Goal: Transaction & Acquisition: Purchase product/service

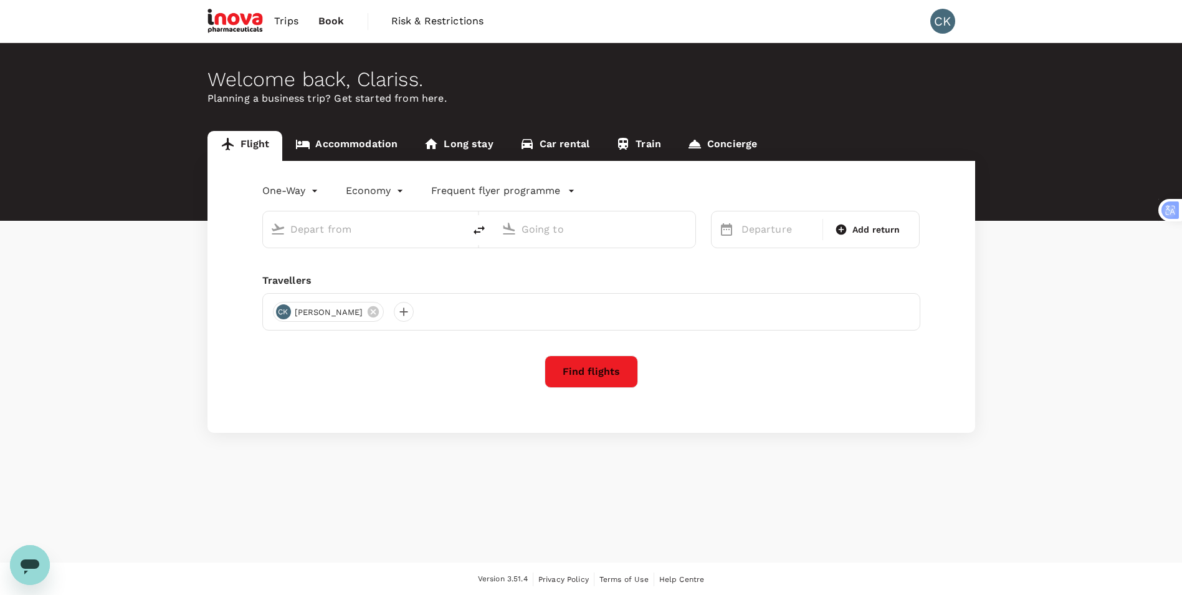
click at [368, 234] on input "text" at bounding box center [364, 228] width 148 height 19
click at [337, 275] on p "Penang Intl" at bounding box center [382, 278] width 219 height 12
type input "penang"
type input "Penang Intl (PEN)"
click at [337, 275] on div "Travellers" at bounding box center [591, 280] width 658 height 15
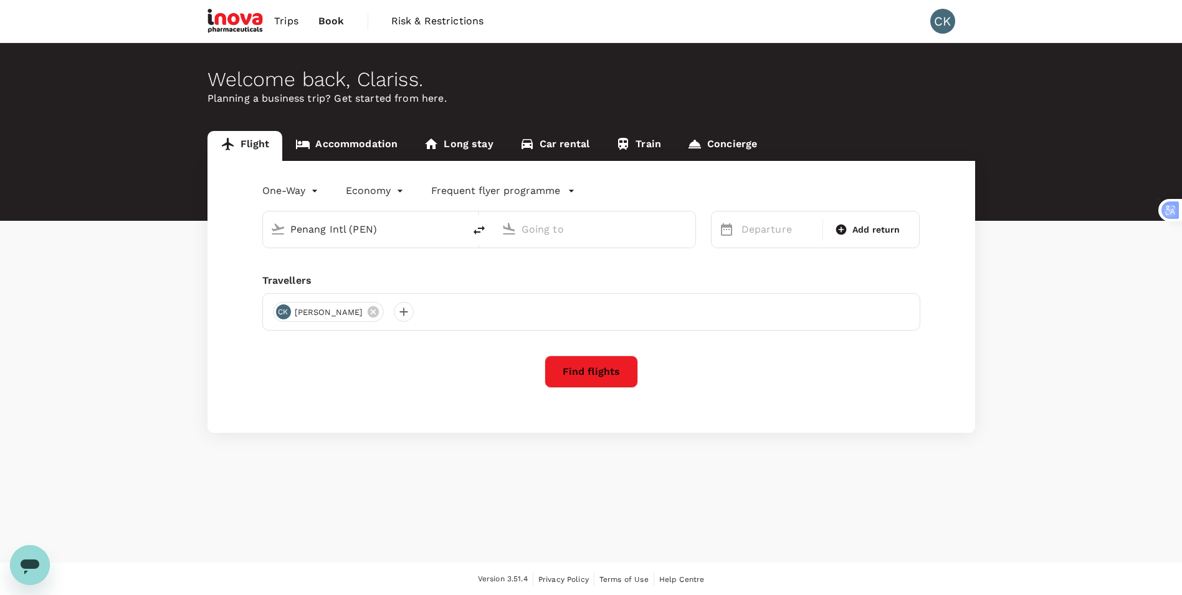
click at [562, 234] on input "text" at bounding box center [596, 228] width 148 height 19
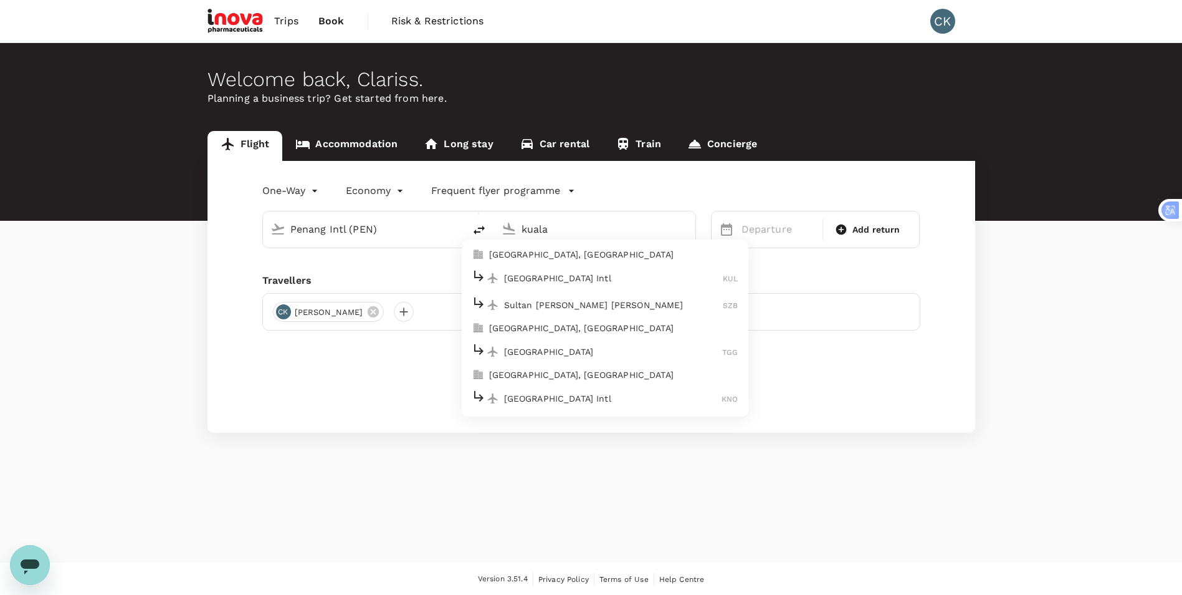
click at [560, 252] on p "[GEOGRAPHIC_DATA], [GEOGRAPHIC_DATA]" at bounding box center [613, 254] width 249 height 12
type input "[GEOGRAPHIC_DATA], [GEOGRAPHIC_DATA] (any)"
click at [560, 252] on div "One-Way oneway Economy economy Frequent flyer programme Penang Intl (PEN) [GEOG…" at bounding box center [592, 297] width 768 height 272
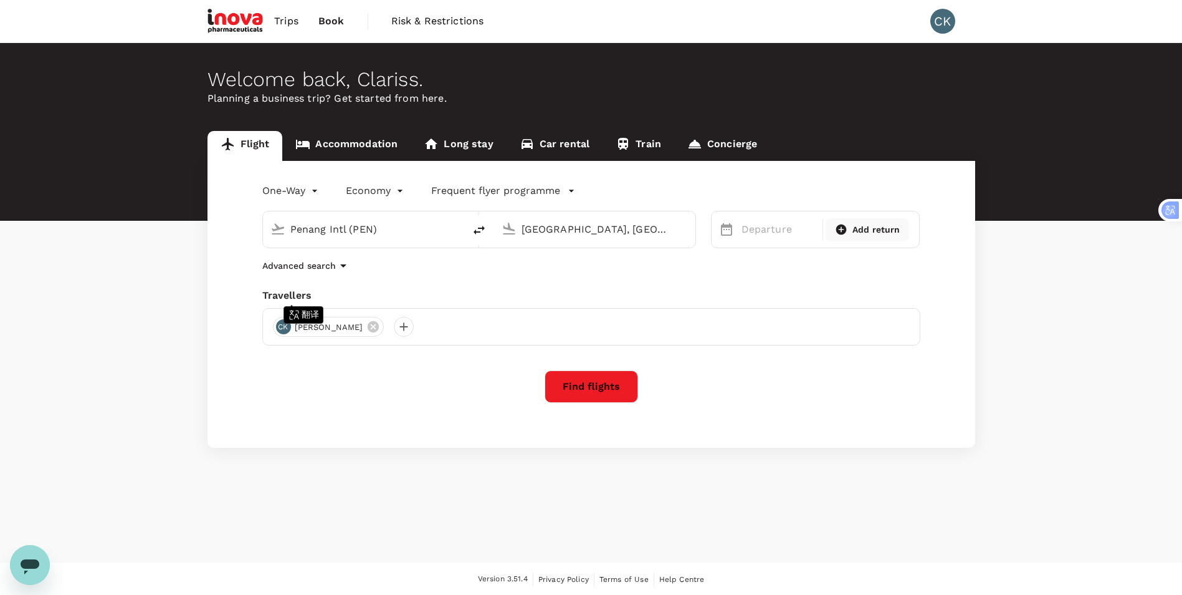
click at [857, 226] on span "Add return" at bounding box center [877, 229] width 48 height 13
type input "roundtrip"
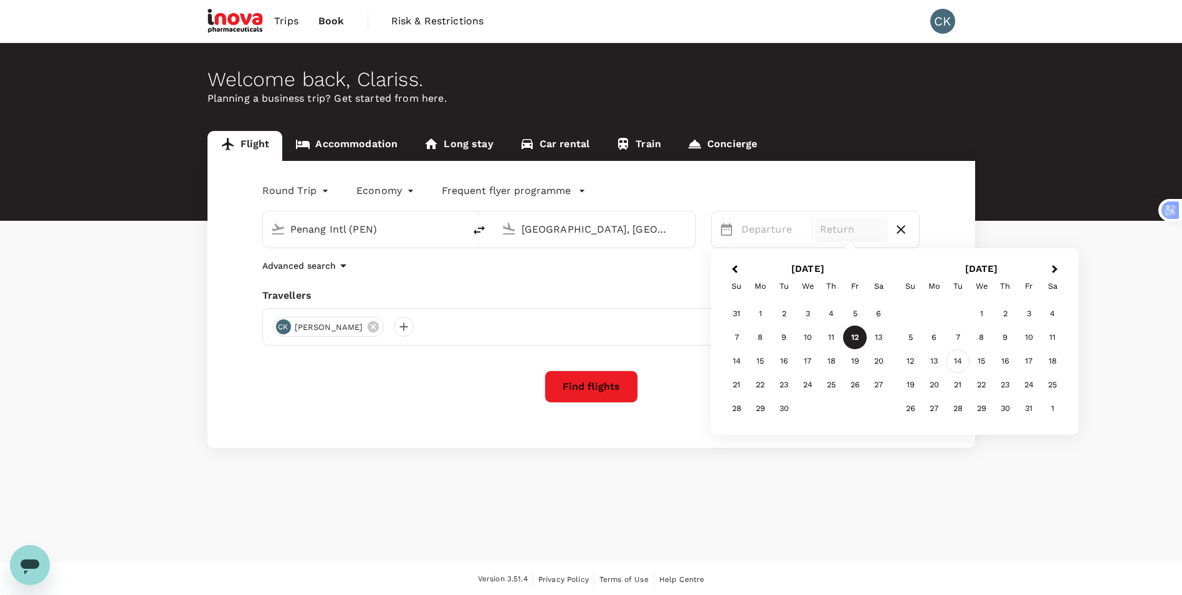
click at [957, 365] on div "14" at bounding box center [958, 361] width 24 height 24
click at [854, 364] on div "17" at bounding box center [855, 361] width 24 height 24
click at [576, 389] on button "Find flights" at bounding box center [591, 386] width 93 height 32
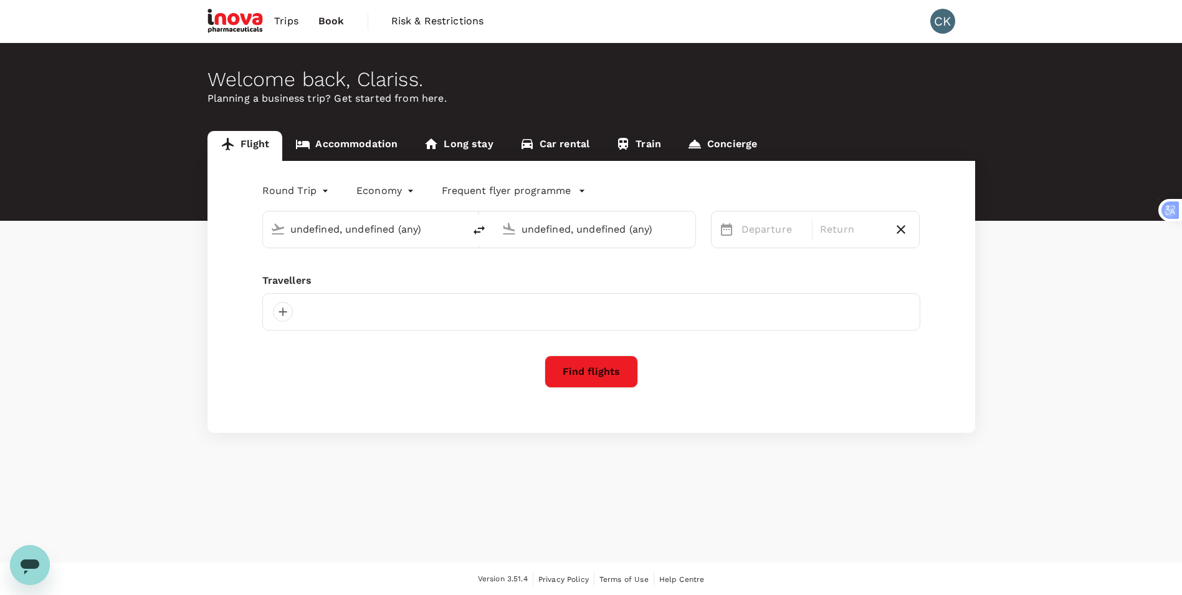
type input "Penang Intl (PEN)"
type input "[GEOGRAPHIC_DATA], [GEOGRAPHIC_DATA] (any)"
type input "Penang Intl (PEN)"
type input "[GEOGRAPHIC_DATA], [GEOGRAPHIC_DATA] (any)"
type input "Penang Intl (PEN)"
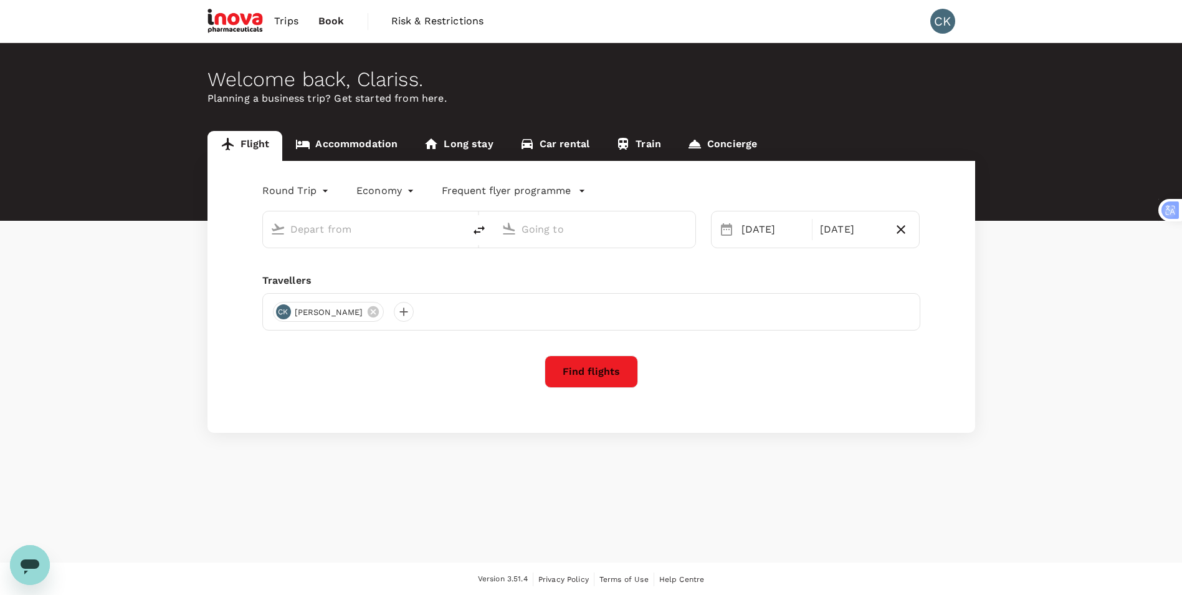
type input "[GEOGRAPHIC_DATA], [GEOGRAPHIC_DATA] (any)"
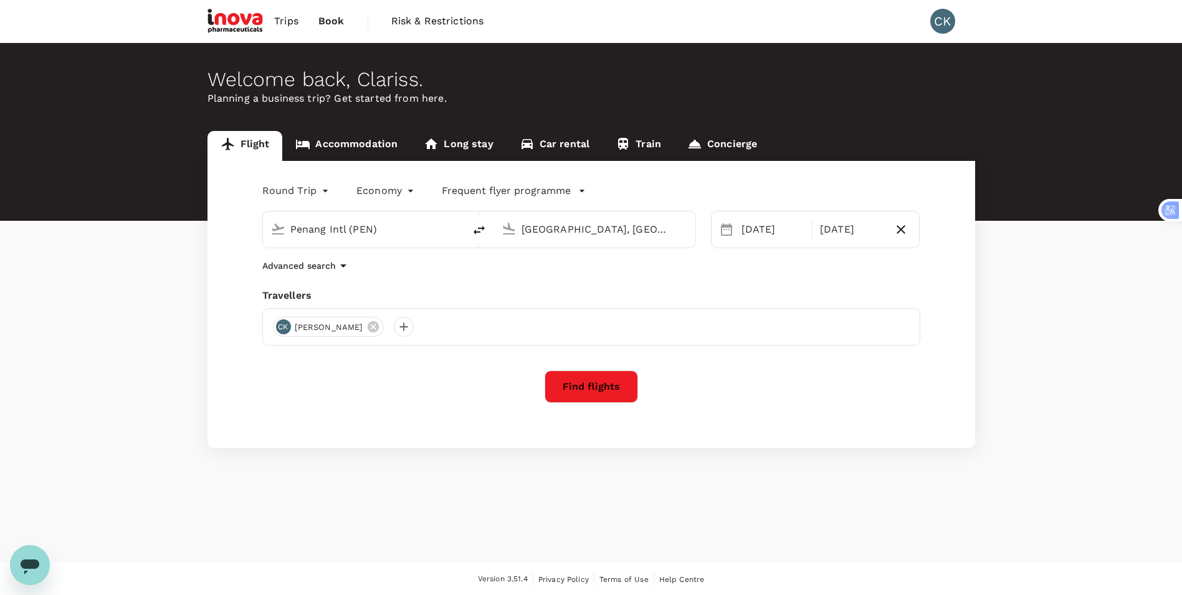
click at [284, 189] on body "Trips Book Risk & Restrictions CK Welcome back , Clariss . Planning a business …" at bounding box center [591, 298] width 1182 height 596
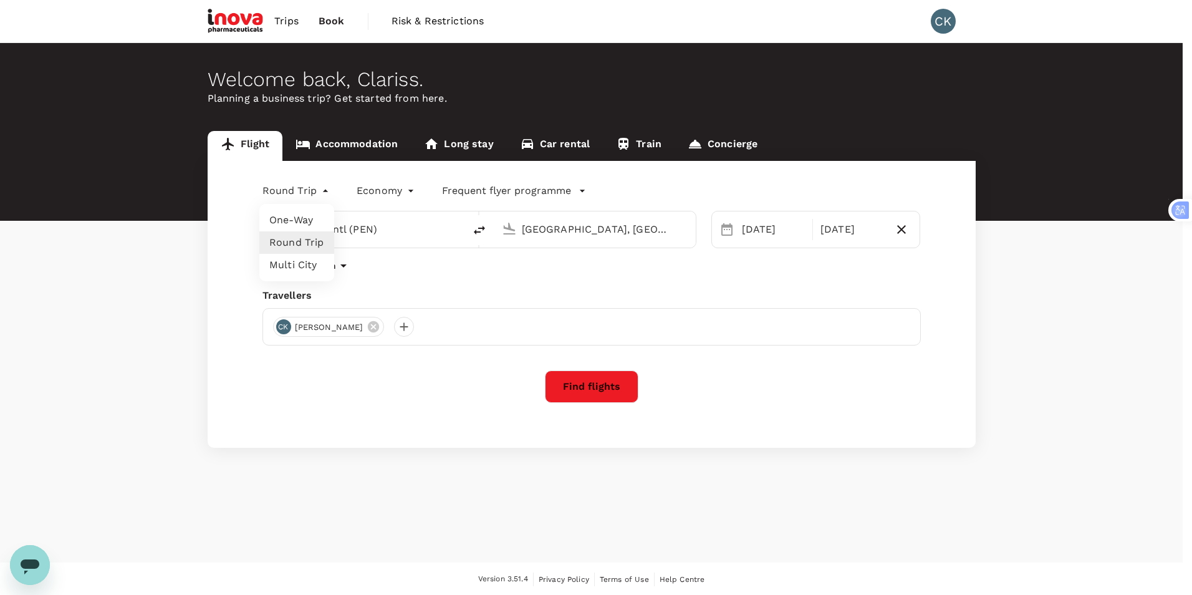
click at [289, 242] on li "Round Trip" at bounding box center [296, 242] width 75 height 22
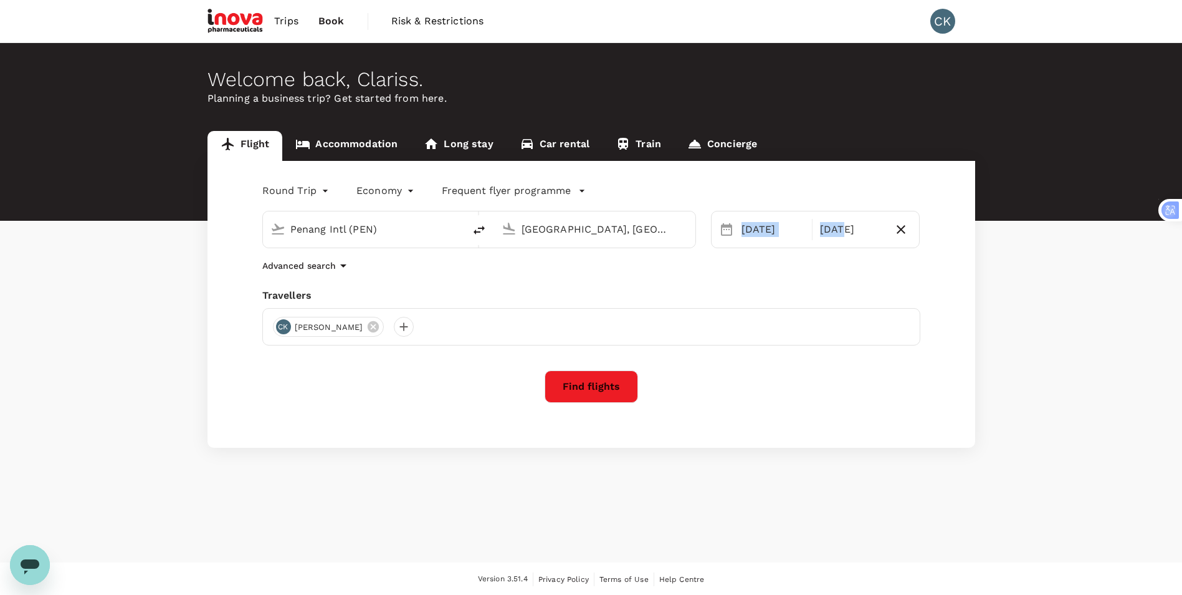
drag, startPoint x: 840, startPoint y: 232, endPoint x: 735, endPoint y: 233, distance: 104.7
click at [735, 233] on div "[DATE] Oct" at bounding box center [815, 229] width 209 height 37
drag, startPoint x: 735, startPoint y: 233, endPoint x: 906, endPoint y: 229, distance: 170.2
click at [906, 229] on icon "button" at bounding box center [901, 229] width 15 height 15
click at [761, 231] on div "[DATE]" at bounding box center [779, 229] width 84 height 25
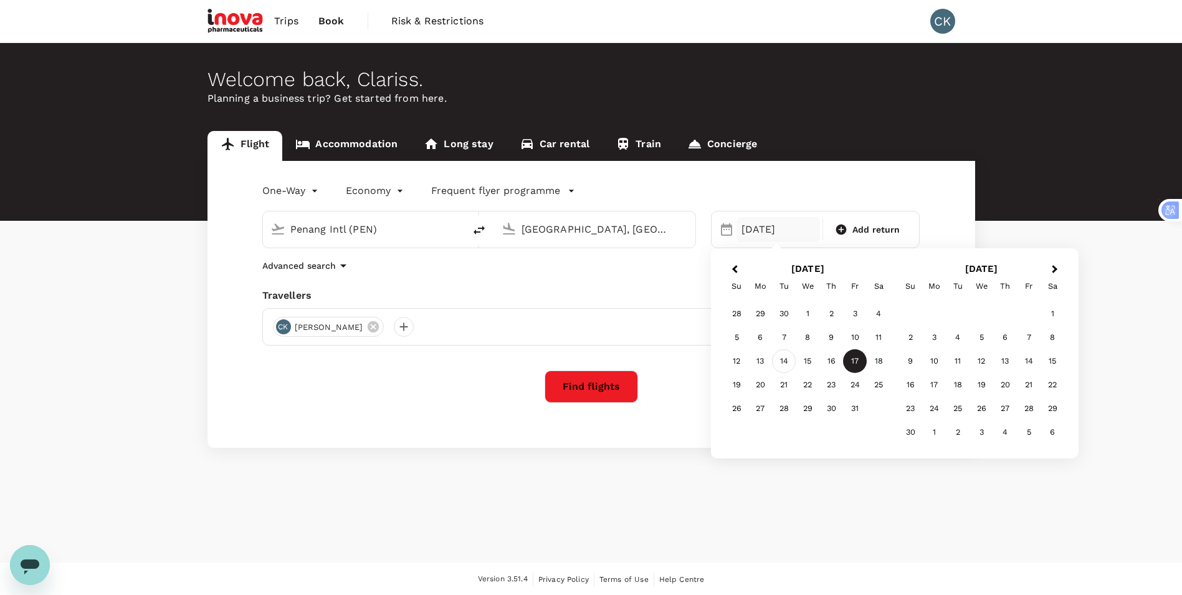
click at [782, 363] on div "14" at bounding box center [784, 361] width 24 height 24
click at [869, 228] on span "Add return" at bounding box center [877, 229] width 48 height 13
type input "roundtrip"
click at [853, 358] on div "17" at bounding box center [855, 361] width 24 height 24
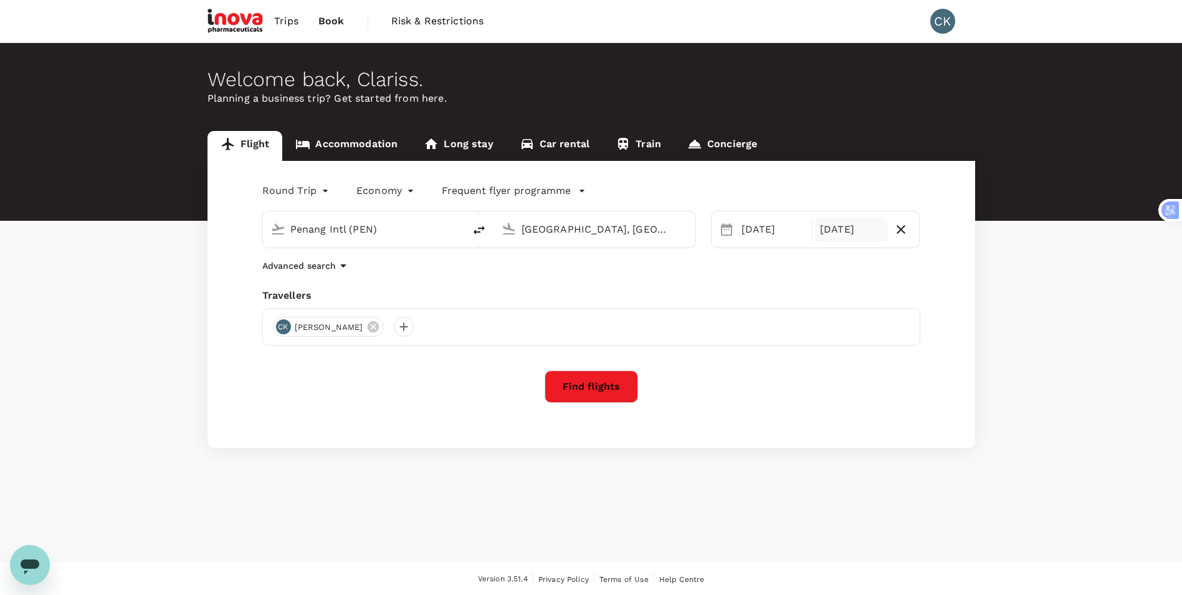
click at [575, 388] on button "Find flights" at bounding box center [591, 386] width 93 height 32
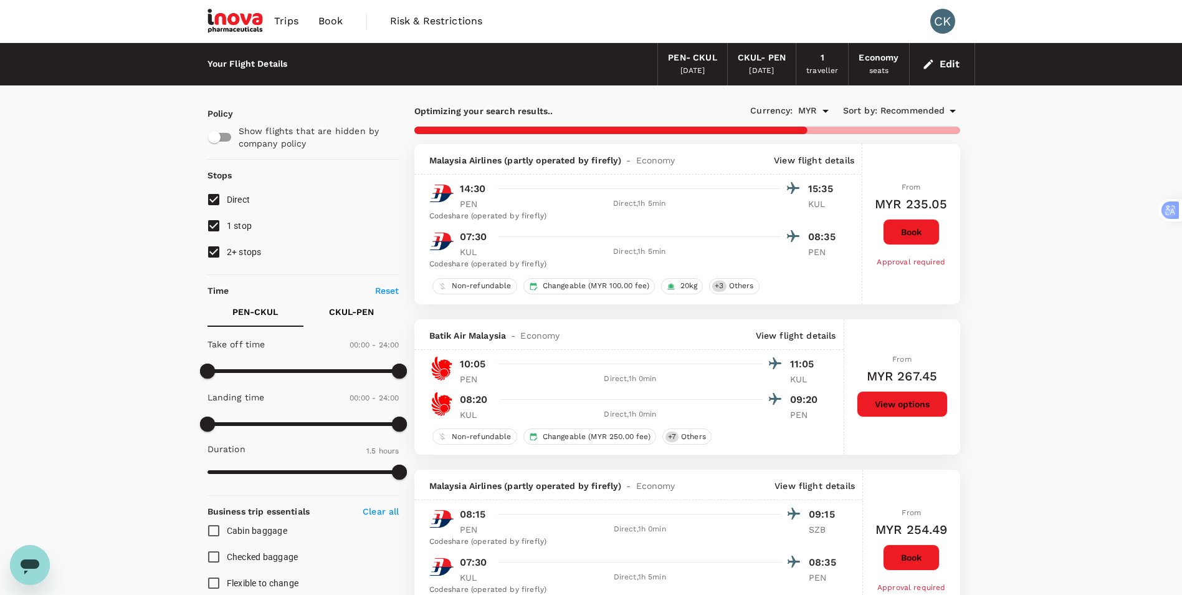
type input "300"
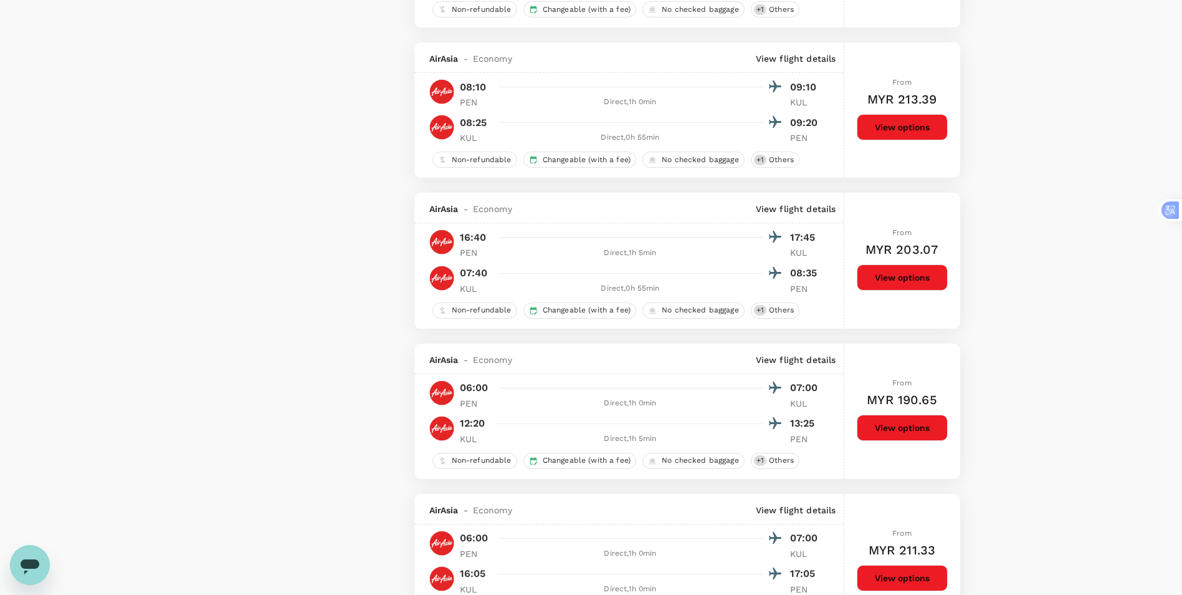
scroll to position [2781, 0]
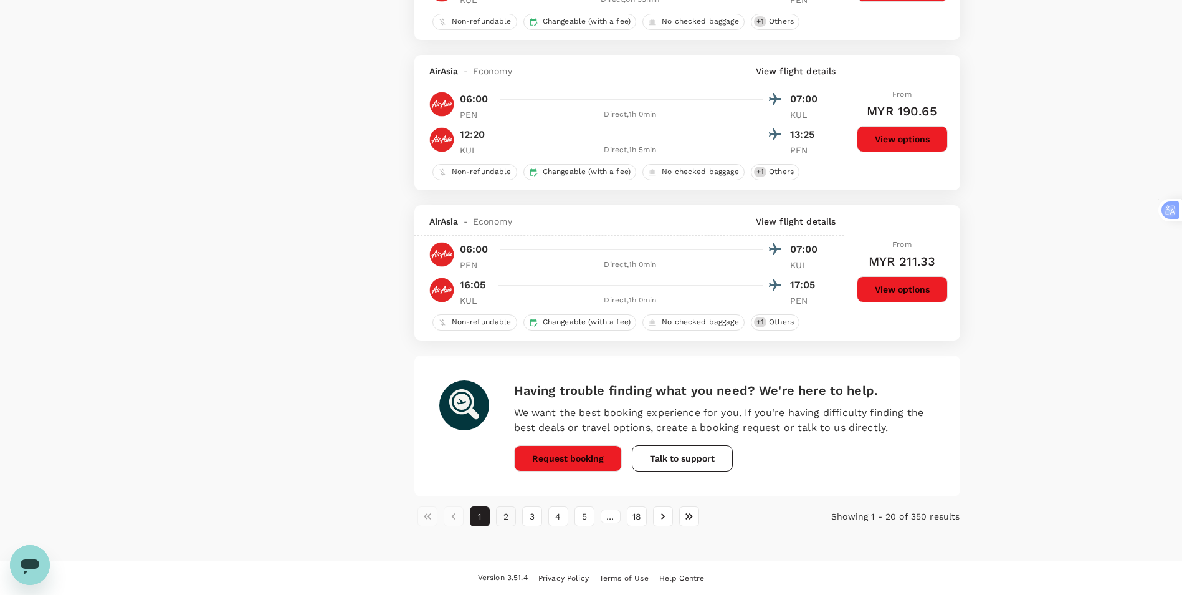
click at [510, 517] on button "2" at bounding box center [506, 516] width 20 height 20
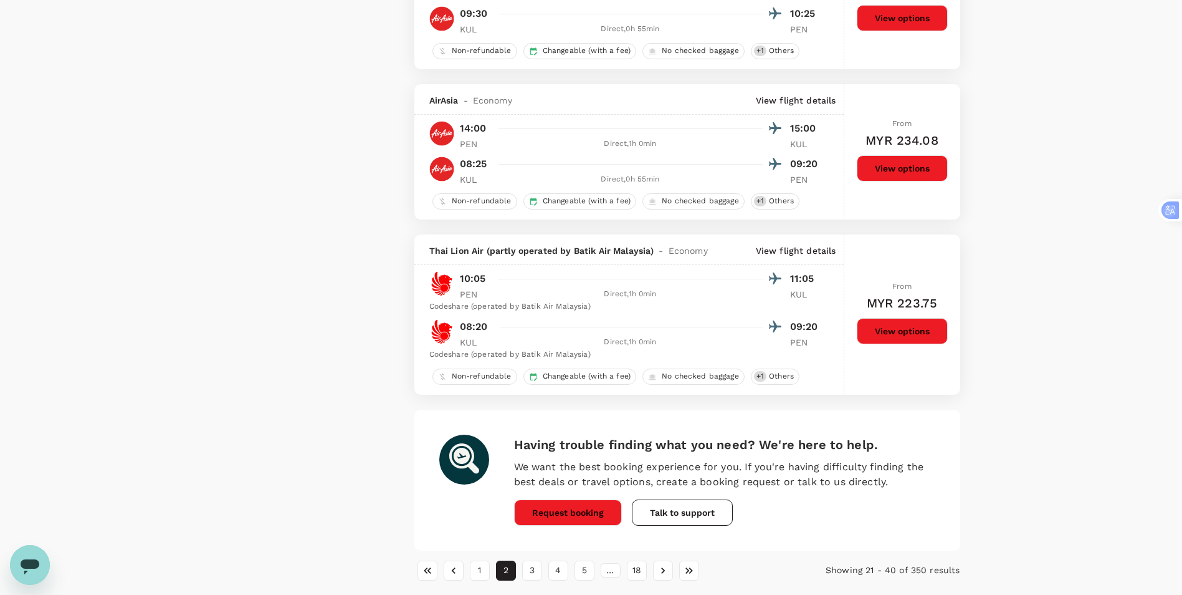
scroll to position [2790, 0]
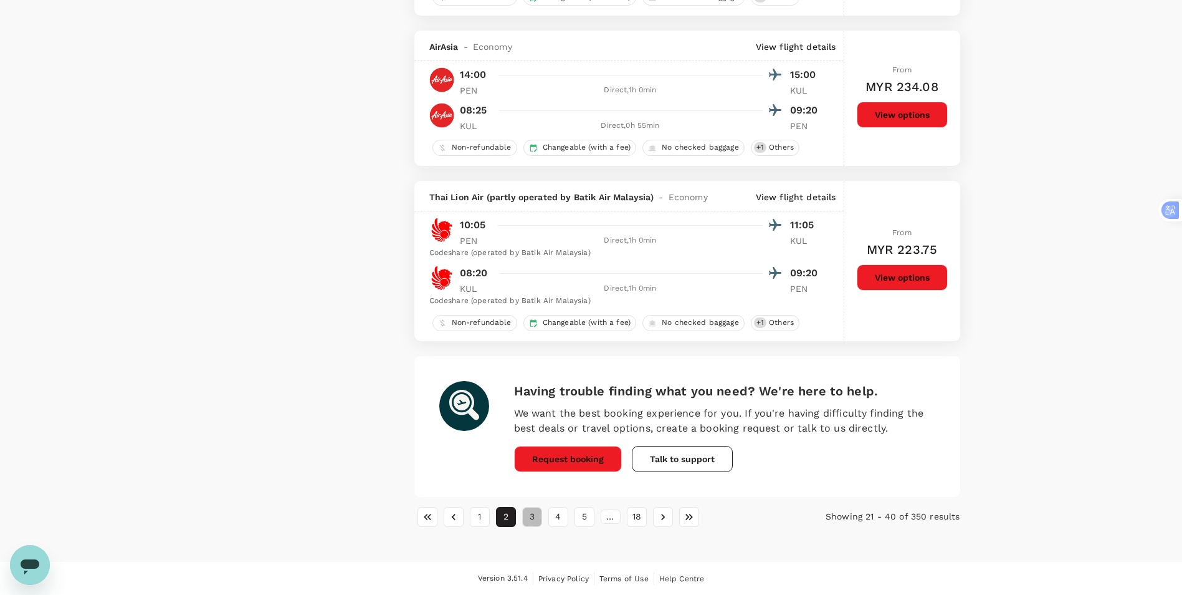
click at [532, 522] on button "3" at bounding box center [532, 517] width 20 height 20
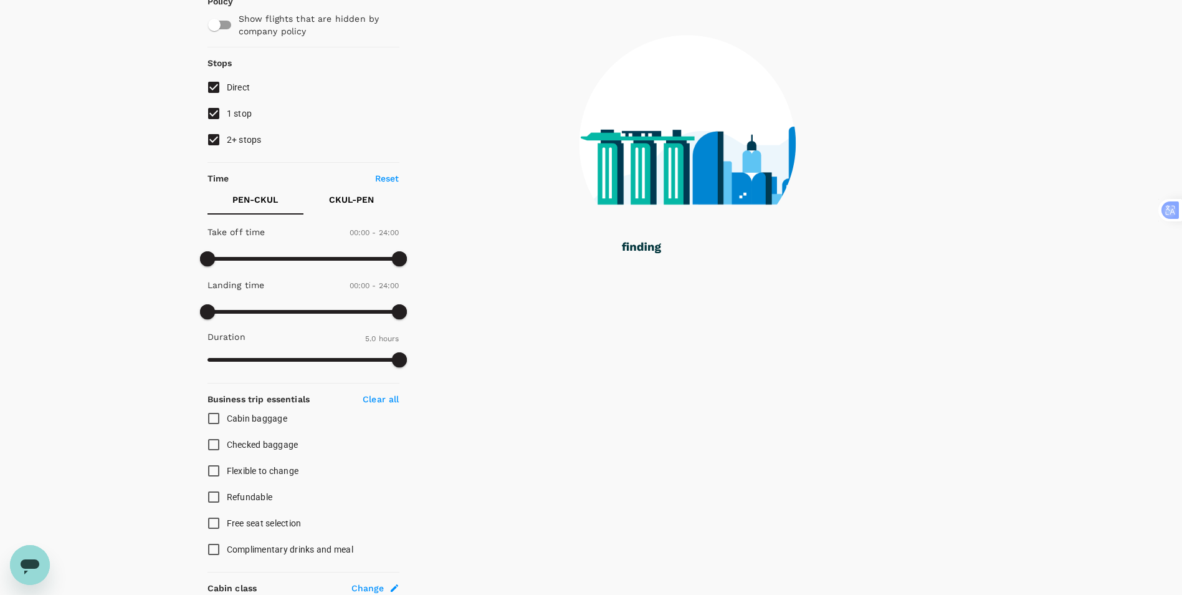
scroll to position [0, 0]
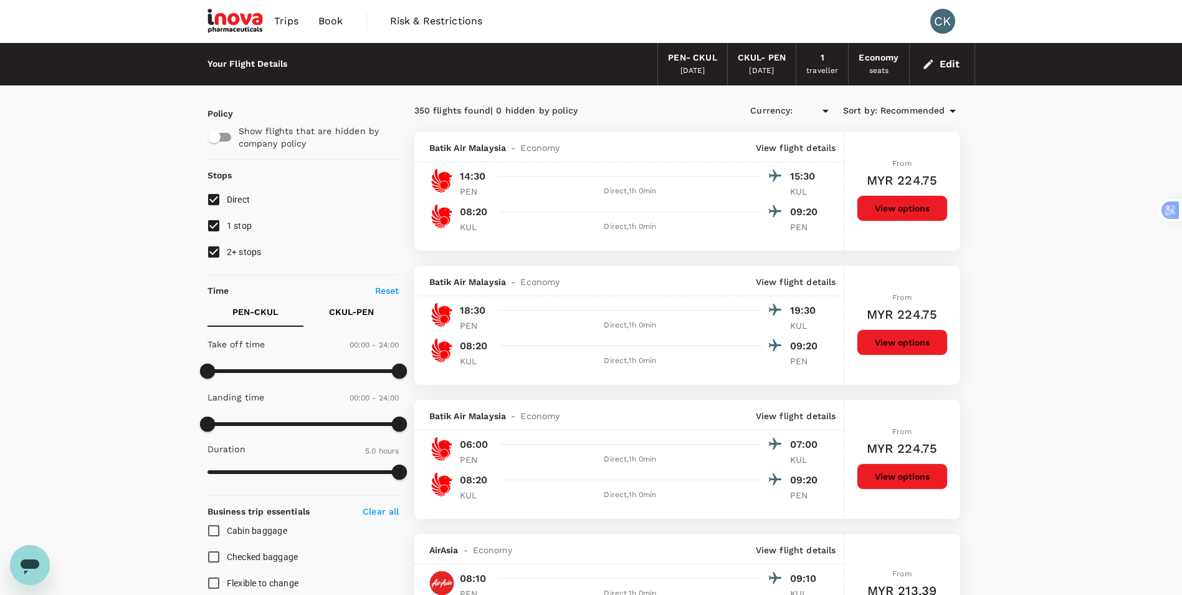
type input "MYR"
click at [954, 63] on button "Edit" at bounding box center [942, 64] width 45 height 20
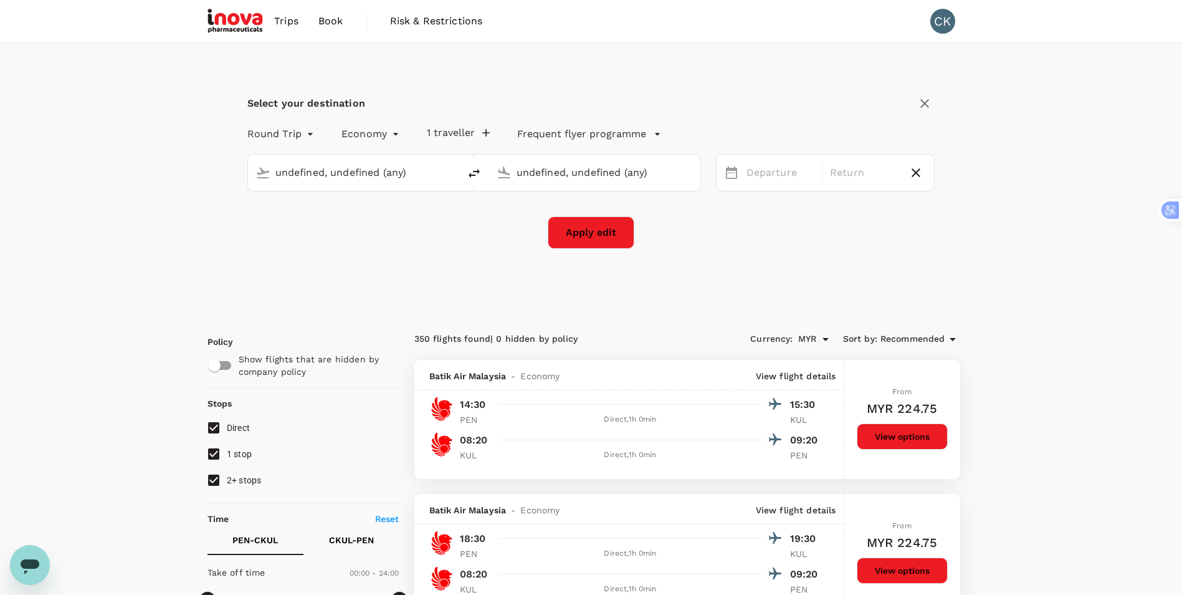
type input "Penang Intl (PEN)"
type input "[GEOGRAPHIC_DATA], [GEOGRAPHIC_DATA] (any)"
type input "Penang Intl (PEN)"
type input "[GEOGRAPHIC_DATA], [GEOGRAPHIC_DATA] (any)"
click at [540, 132] on p "Frequent flyer programme" at bounding box center [581, 134] width 129 height 15
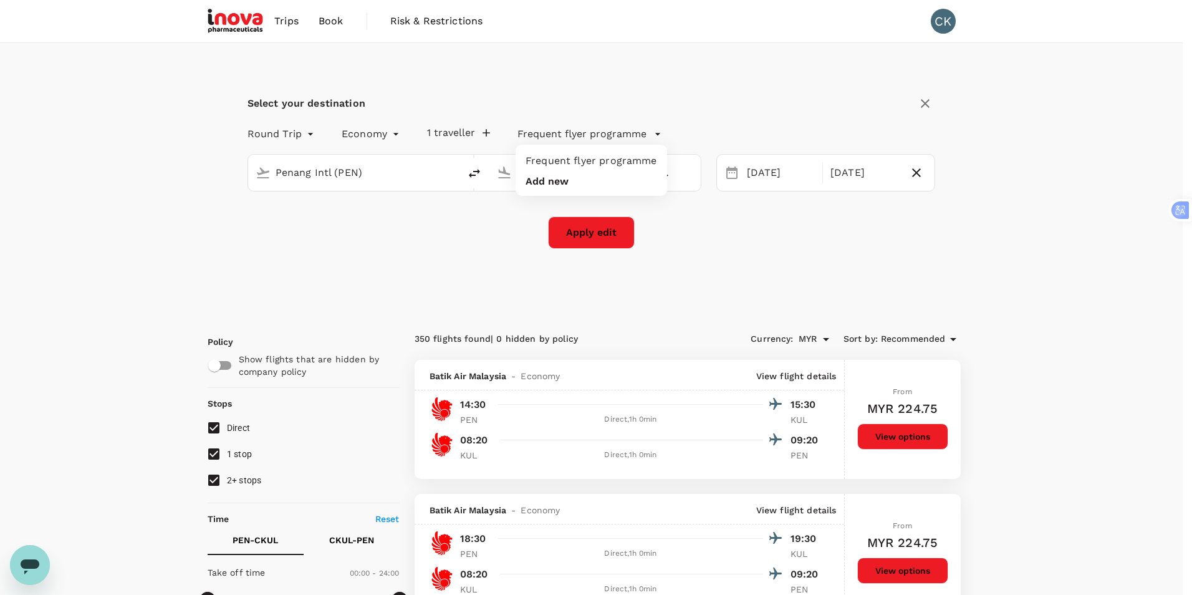
click at [584, 228] on div at bounding box center [596, 297] width 1192 height 595
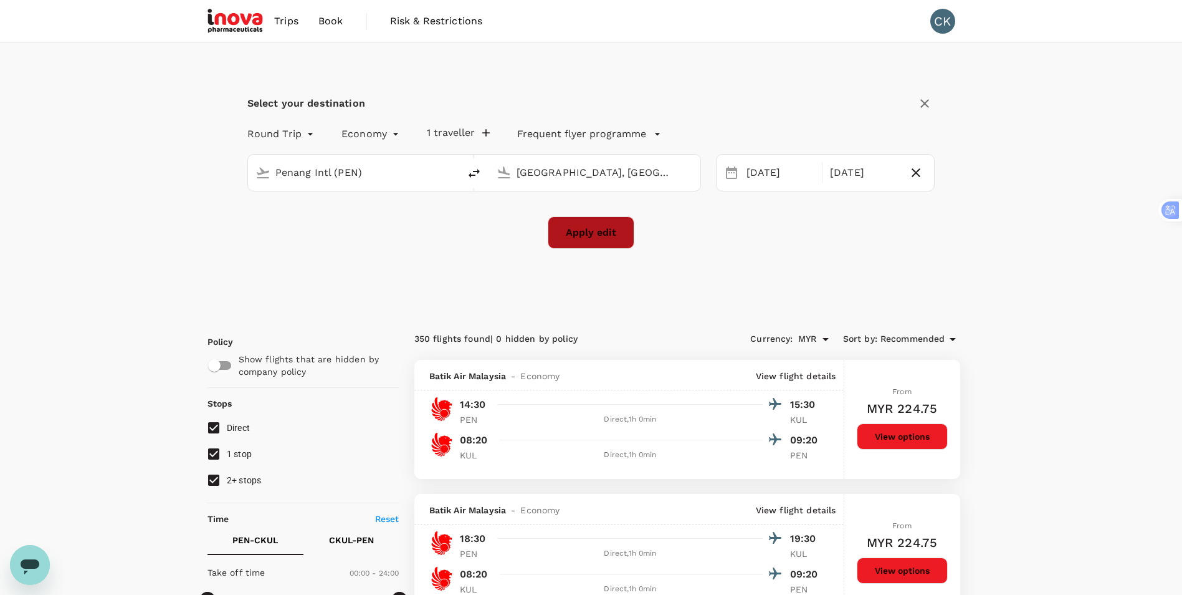
click at [588, 233] on button "Apply edit" at bounding box center [591, 232] width 87 height 32
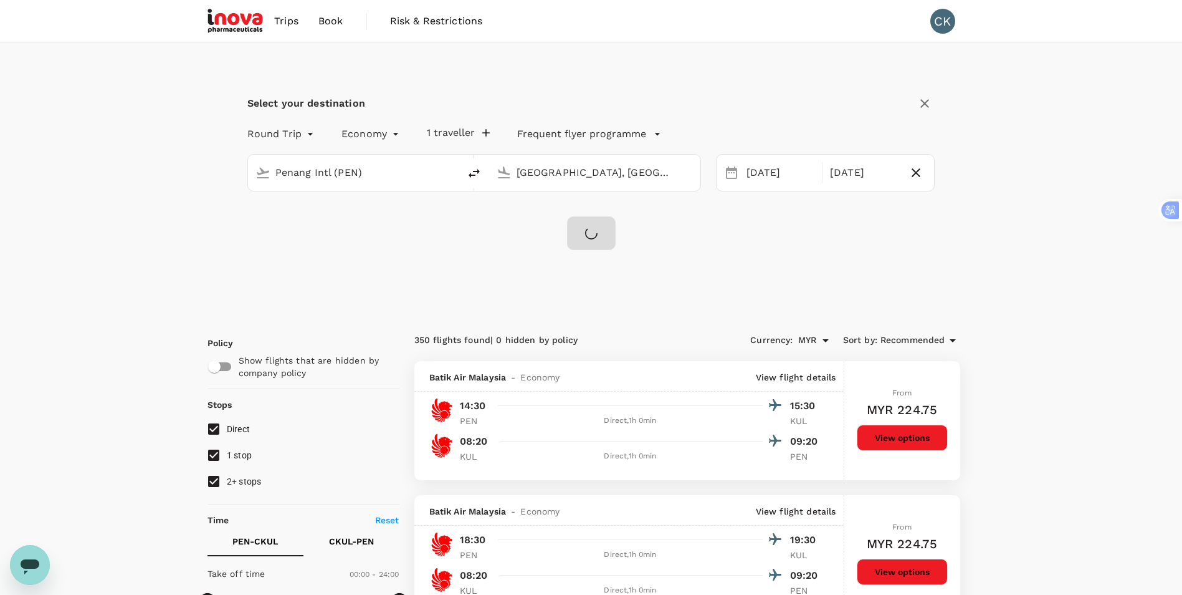
checkbox input "false"
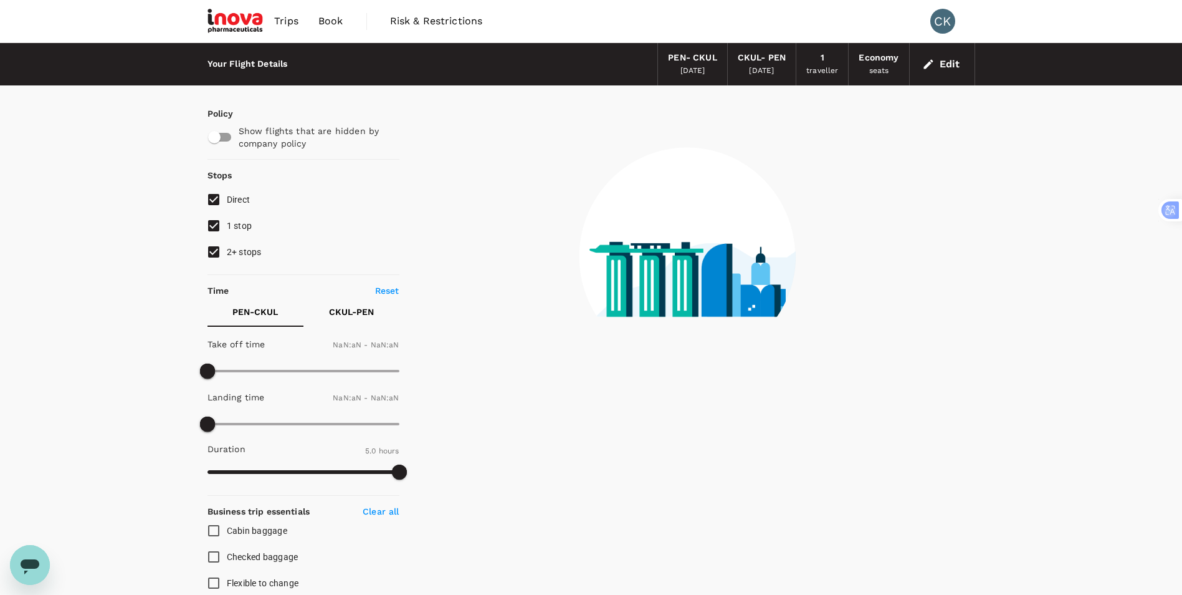
type input "1440"
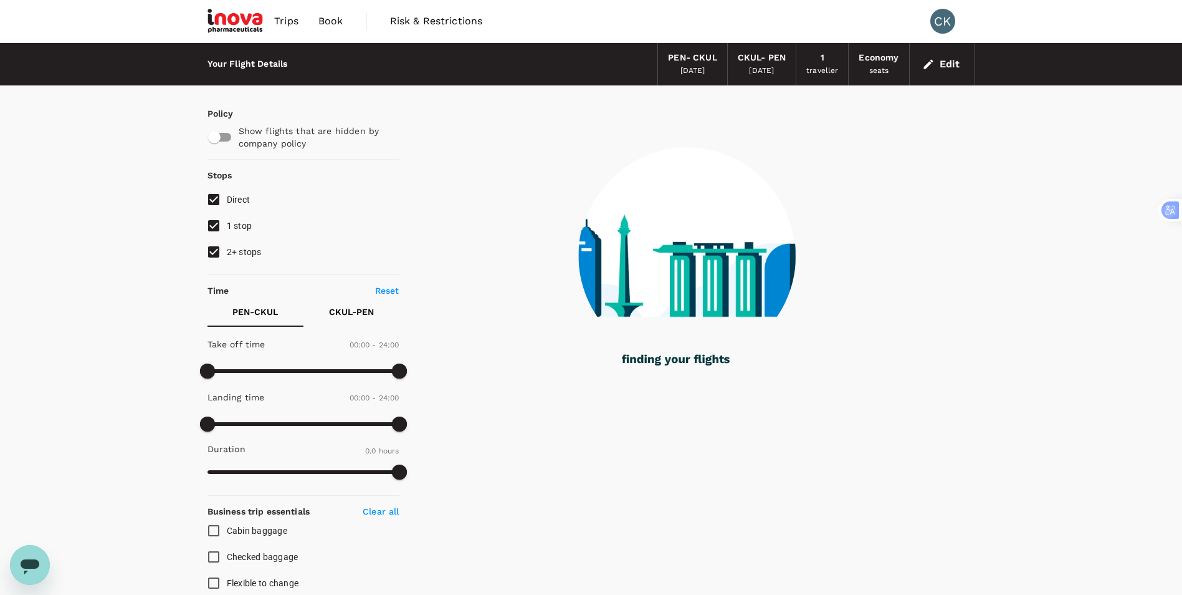
checkbox input "true"
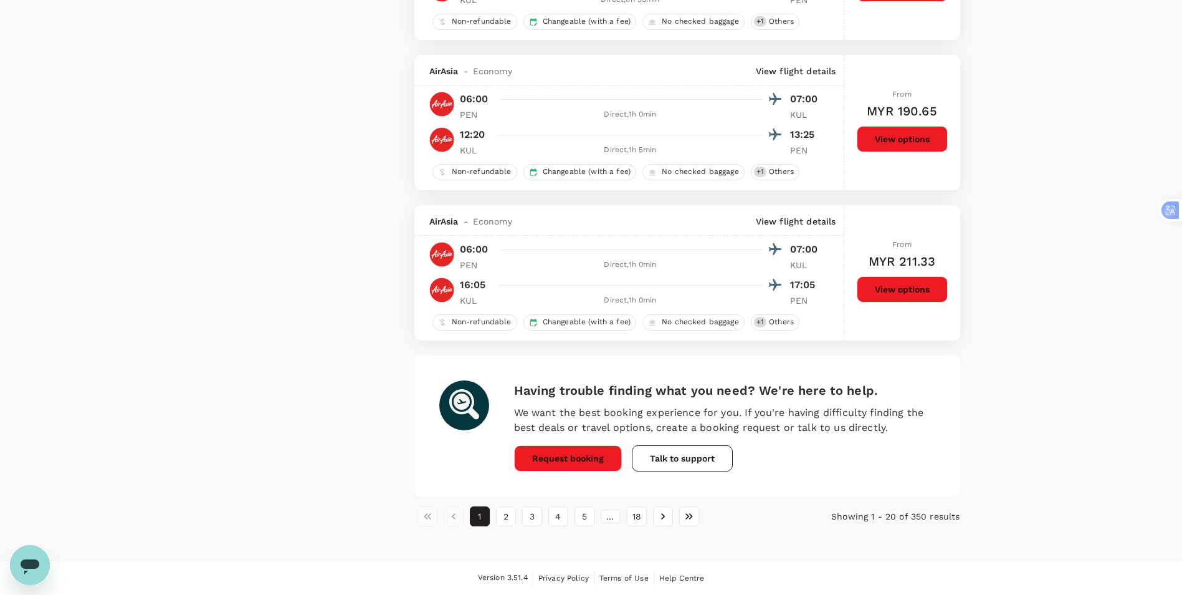
scroll to position [2781, 0]
click at [556, 516] on button "4" at bounding box center [558, 516] width 20 height 20
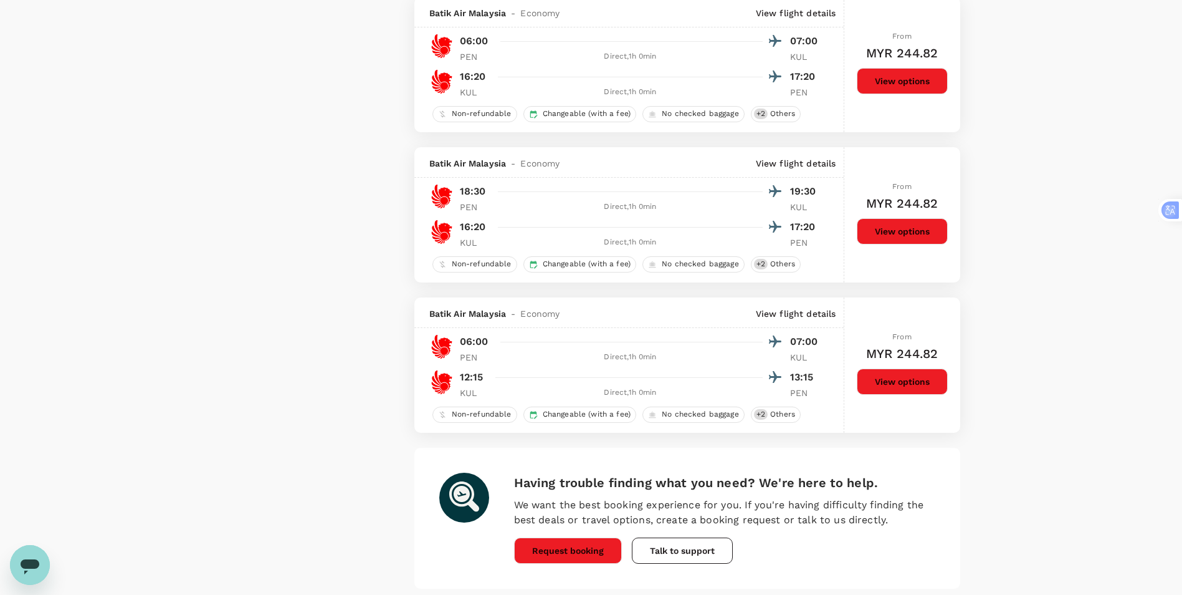
scroll to position [2906, 0]
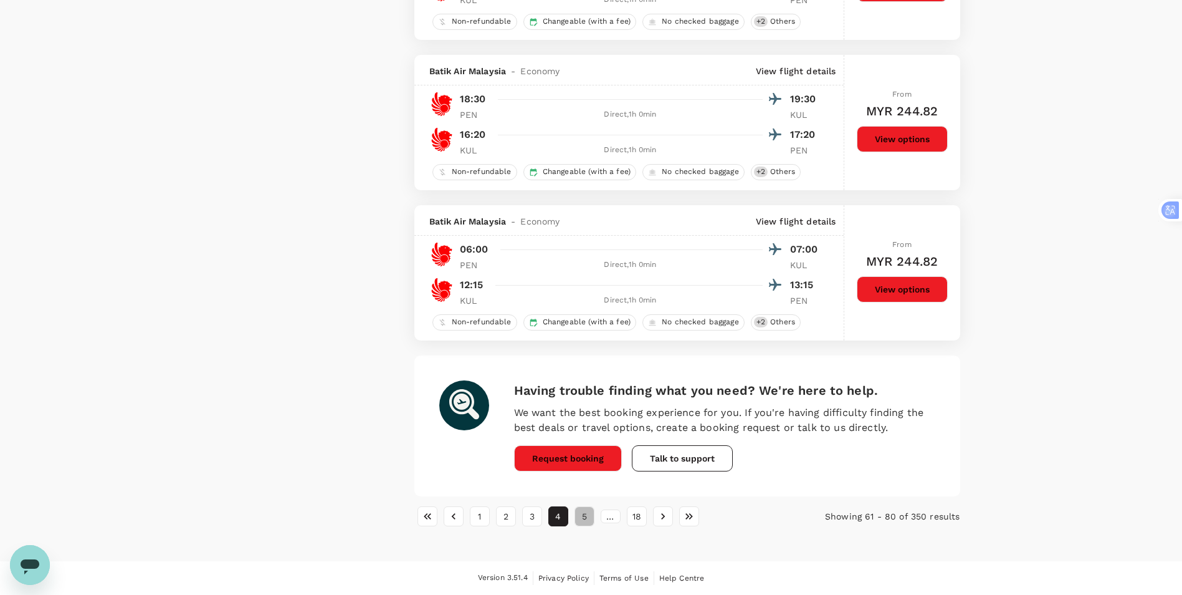
click at [590, 517] on button "5" at bounding box center [585, 516] width 20 height 20
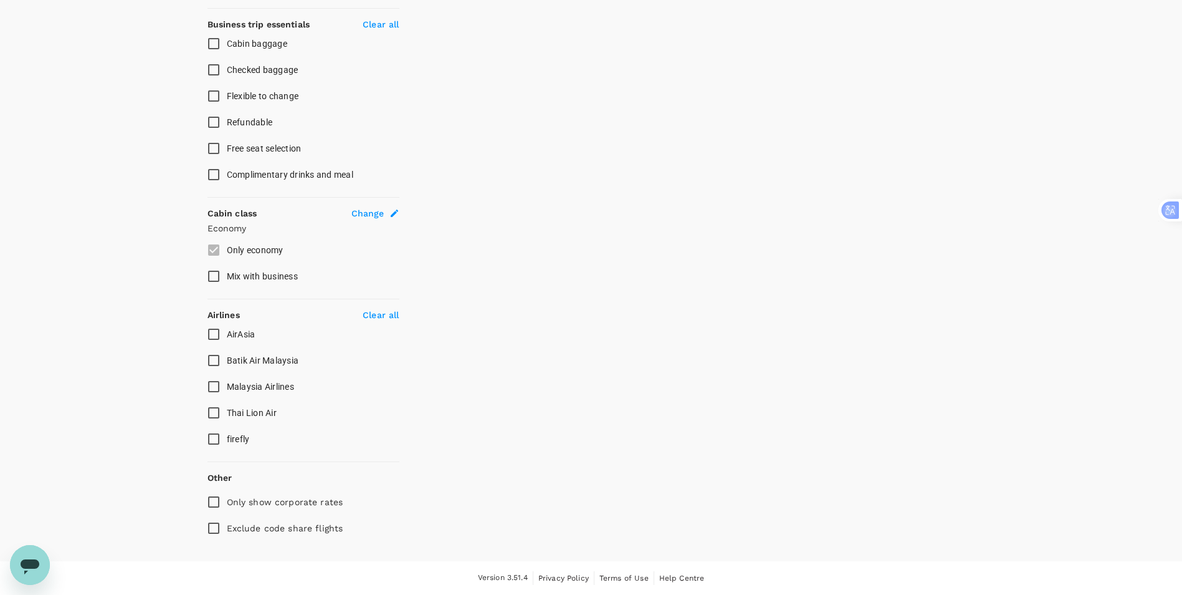
scroll to position [0, 0]
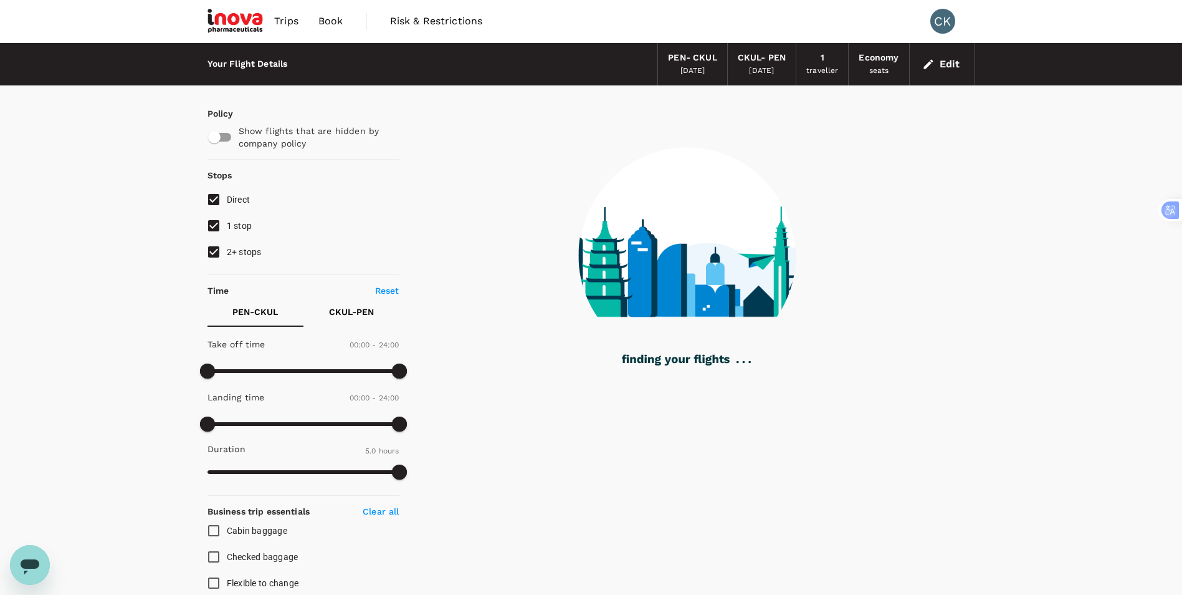
click at [210, 225] on input "1 stop" at bounding box center [214, 226] width 26 height 26
checkbox input "false"
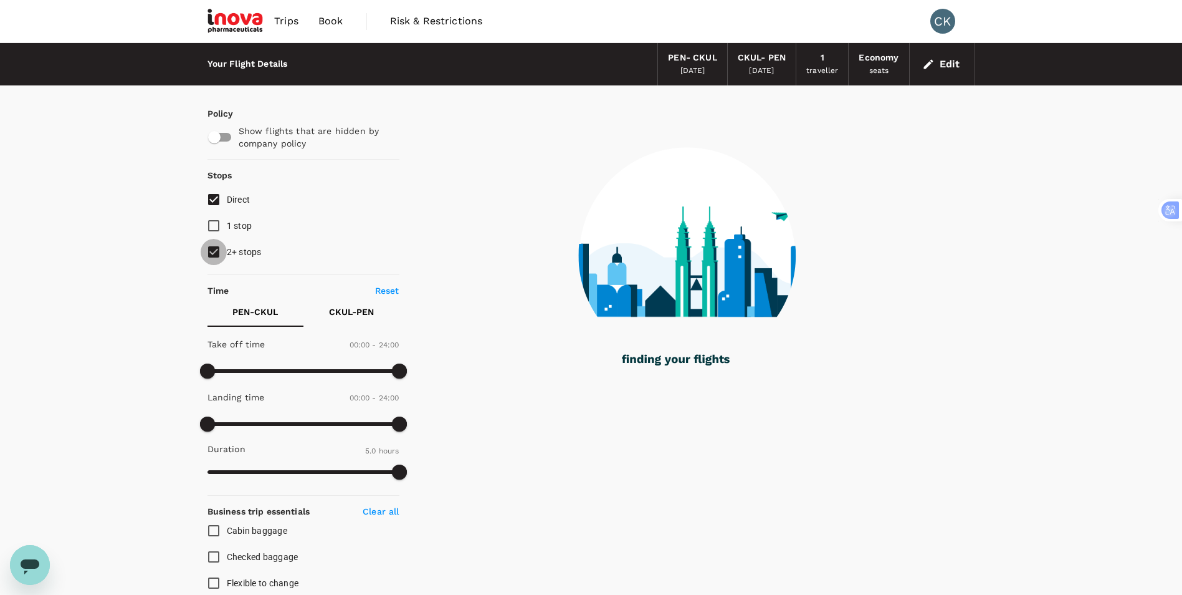
click at [212, 247] on input "2+ stops" at bounding box center [214, 252] width 26 height 26
checkbox input "false"
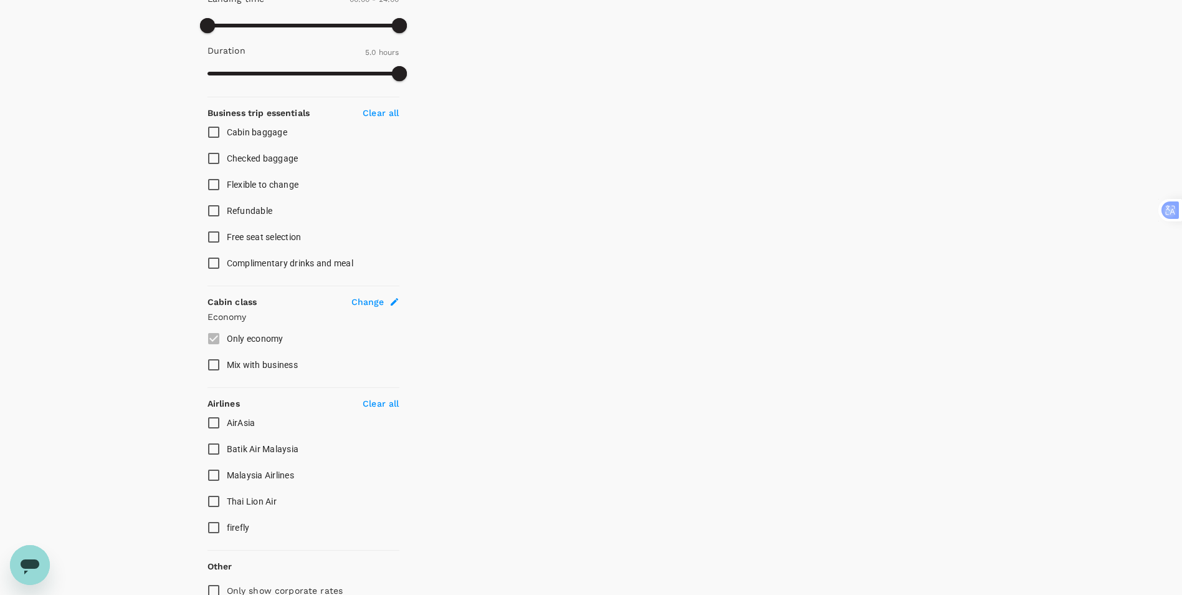
scroll to position [487, 0]
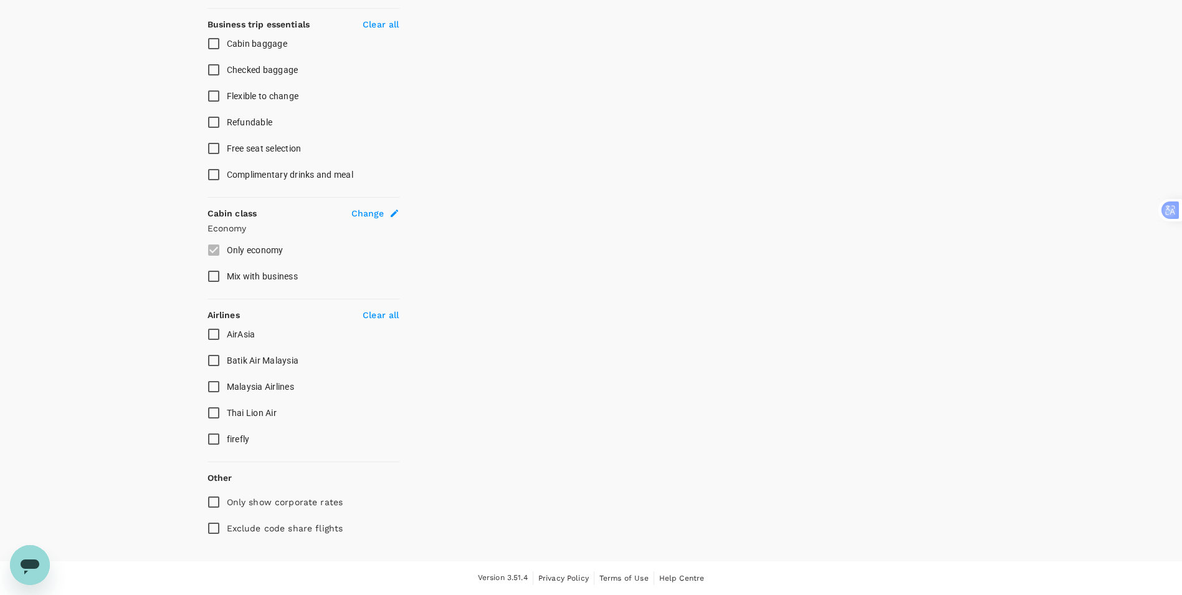
click at [213, 441] on input "firefly" at bounding box center [214, 439] width 26 height 26
checkbox input "true"
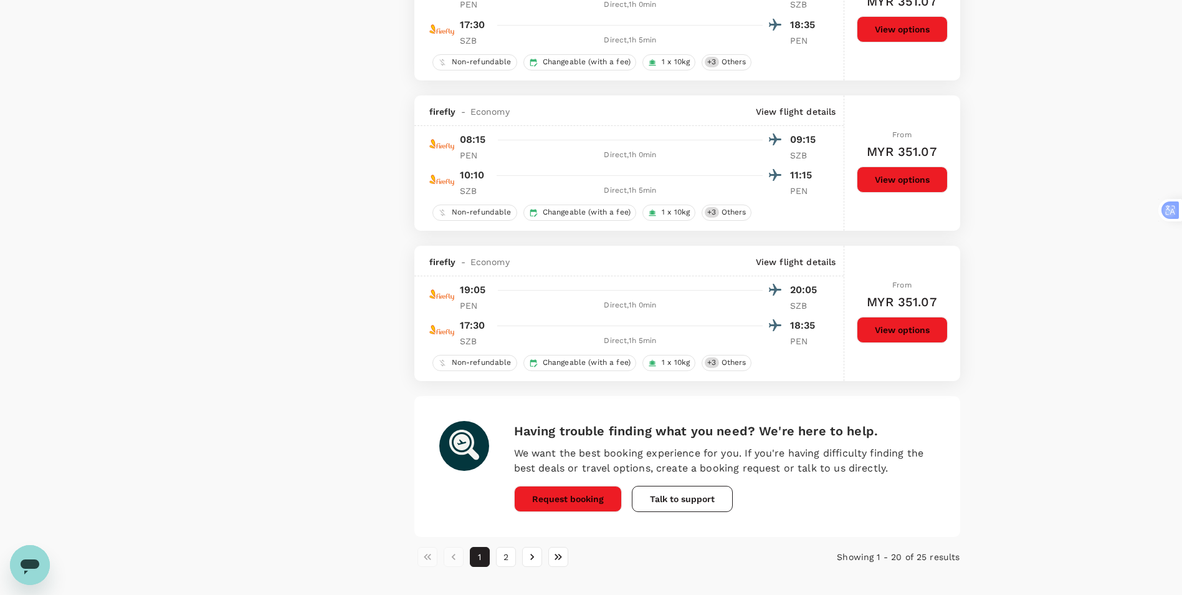
scroll to position [2742, 0]
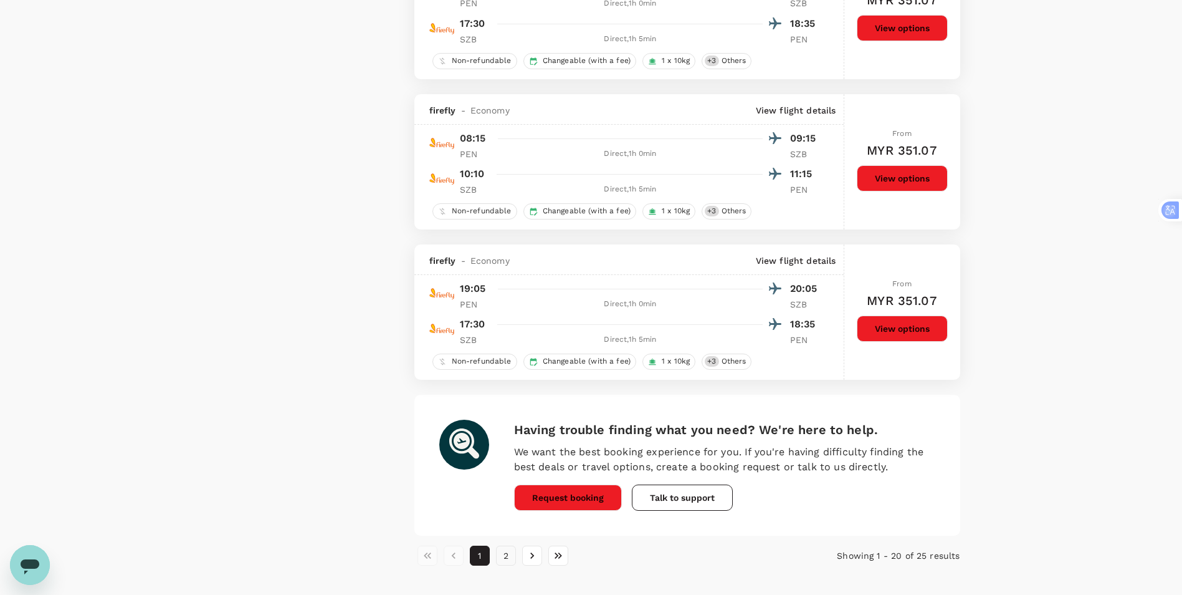
click at [501, 556] on button "2" at bounding box center [506, 555] width 20 height 20
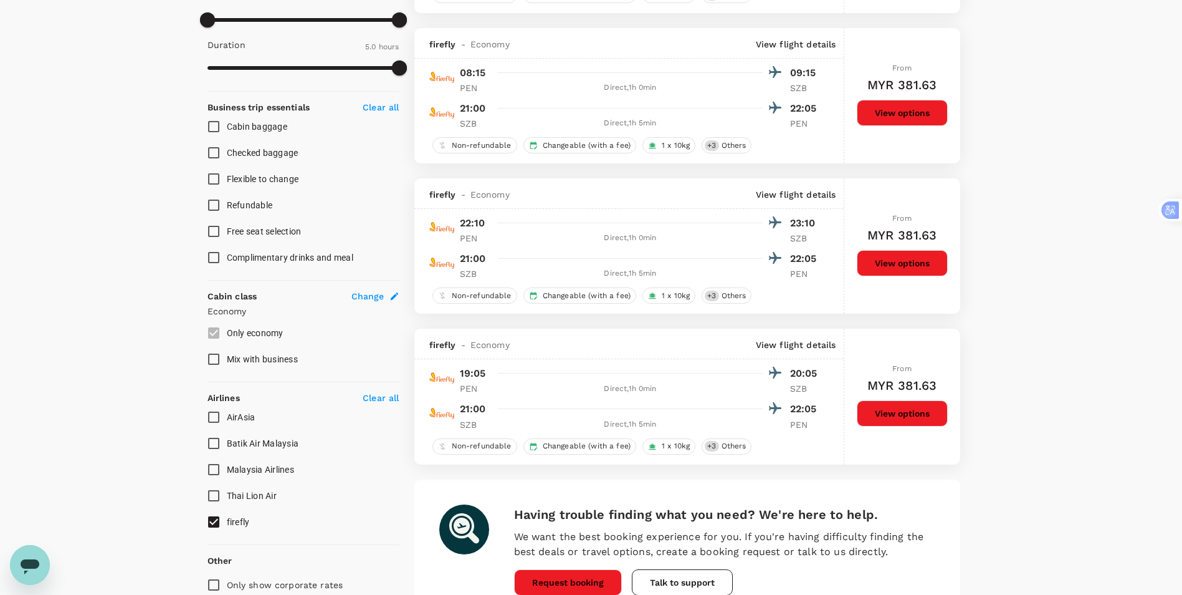
scroll to position [436, 0]
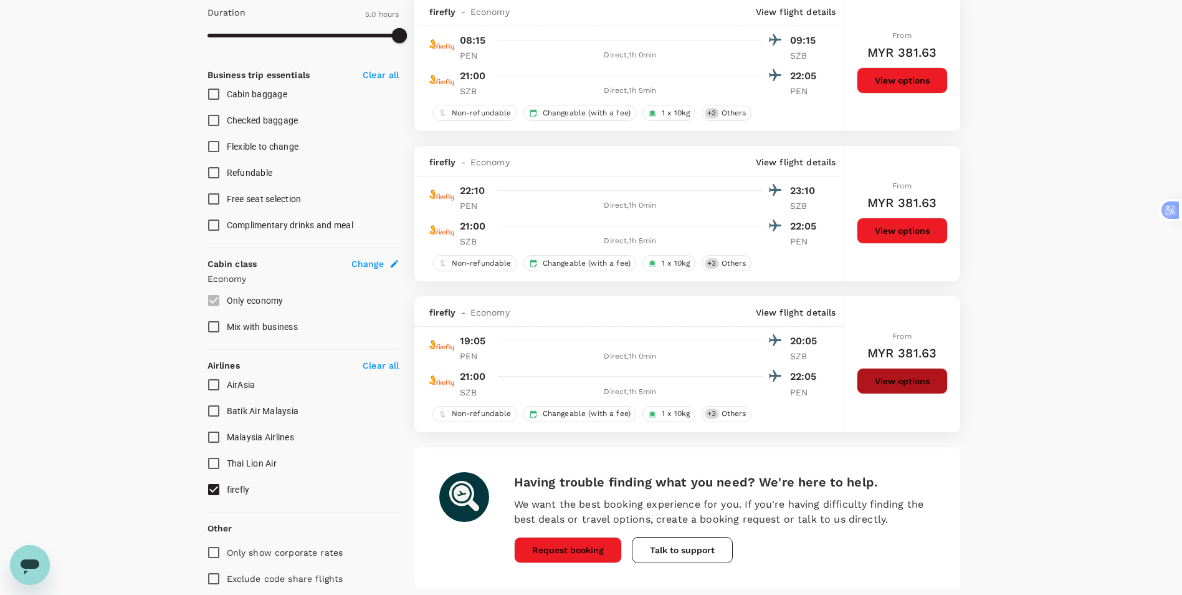
click at [879, 383] on button "View options" at bounding box center [902, 381] width 91 height 26
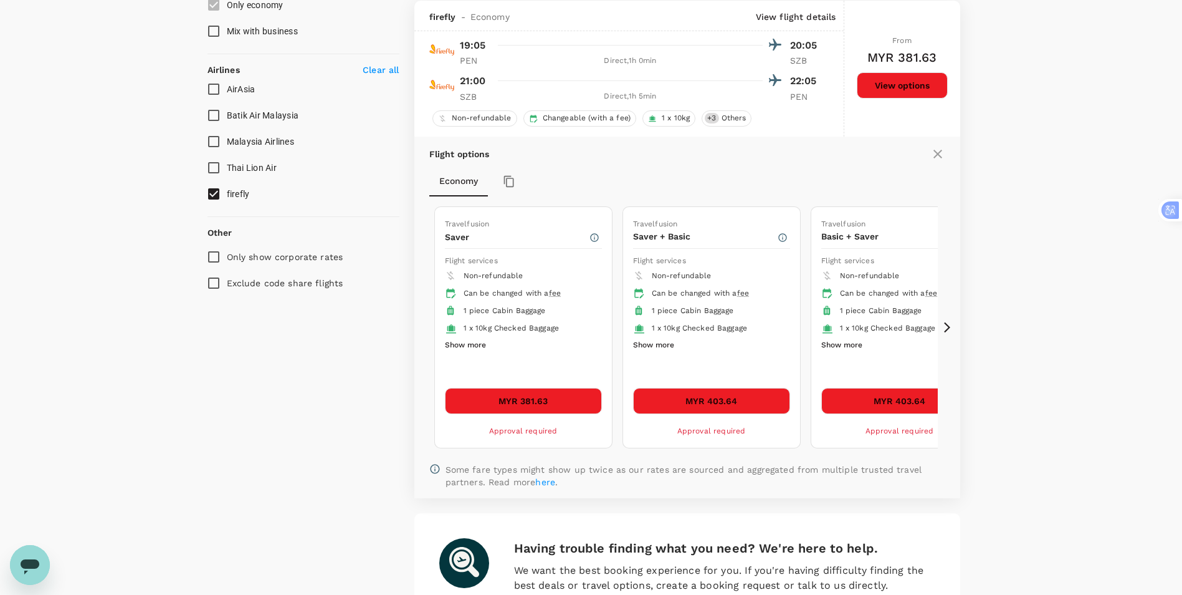
scroll to position [732, 0]
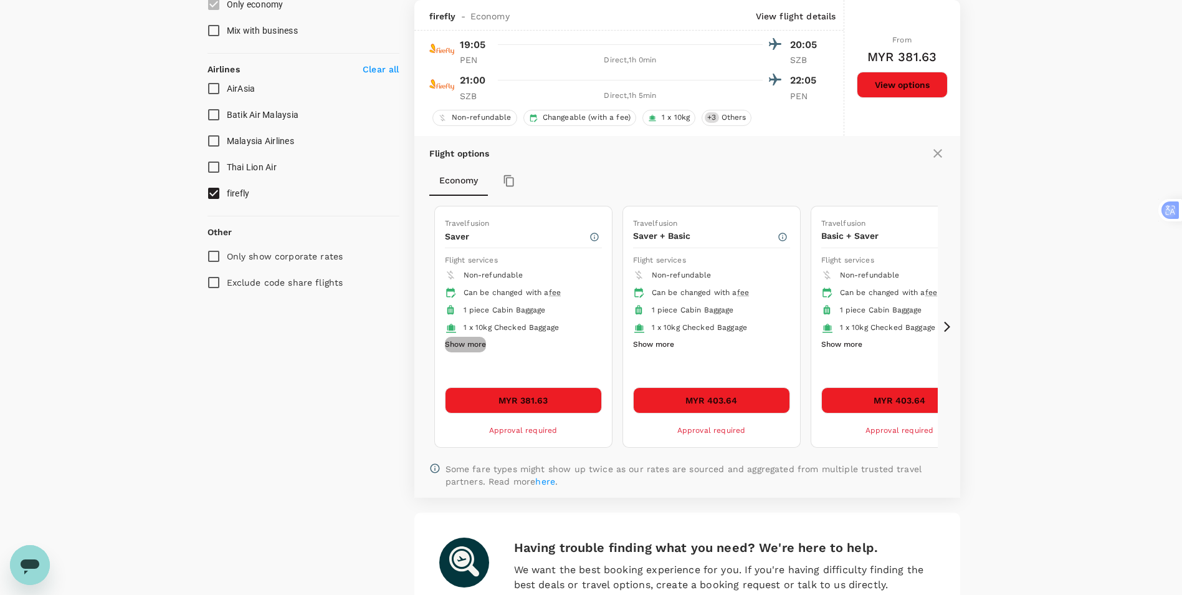
click at [464, 344] on button "Show more" at bounding box center [465, 345] width 41 height 16
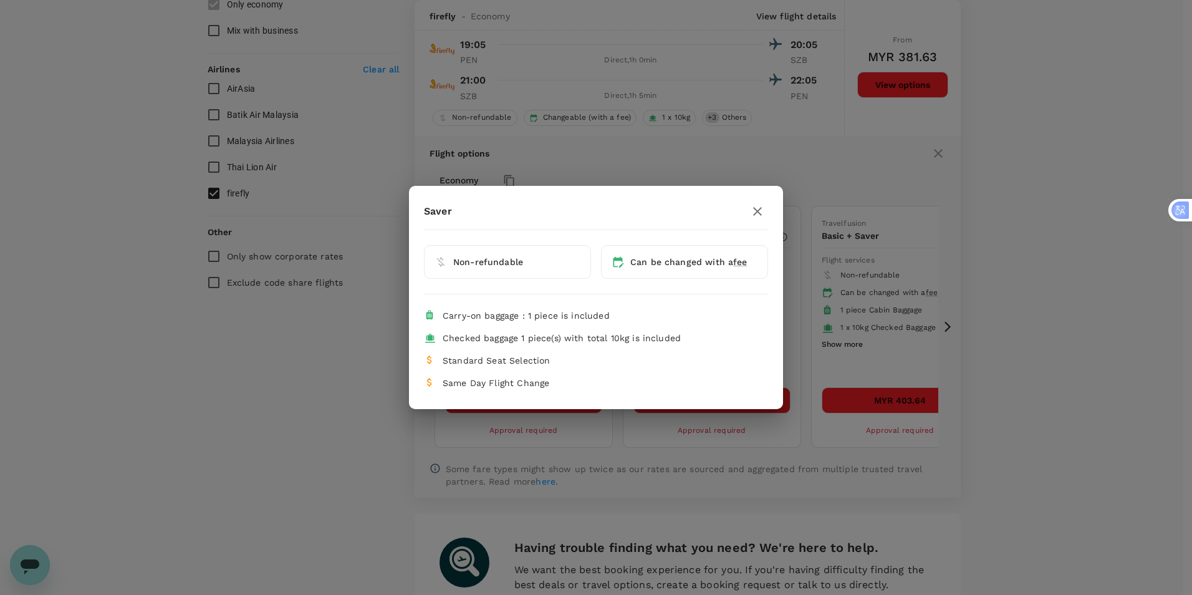
click at [319, 416] on div "Saver Non-refundable Can be changed with a fee Carry-on baggage : 1 piece is in…" at bounding box center [596, 297] width 1192 height 595
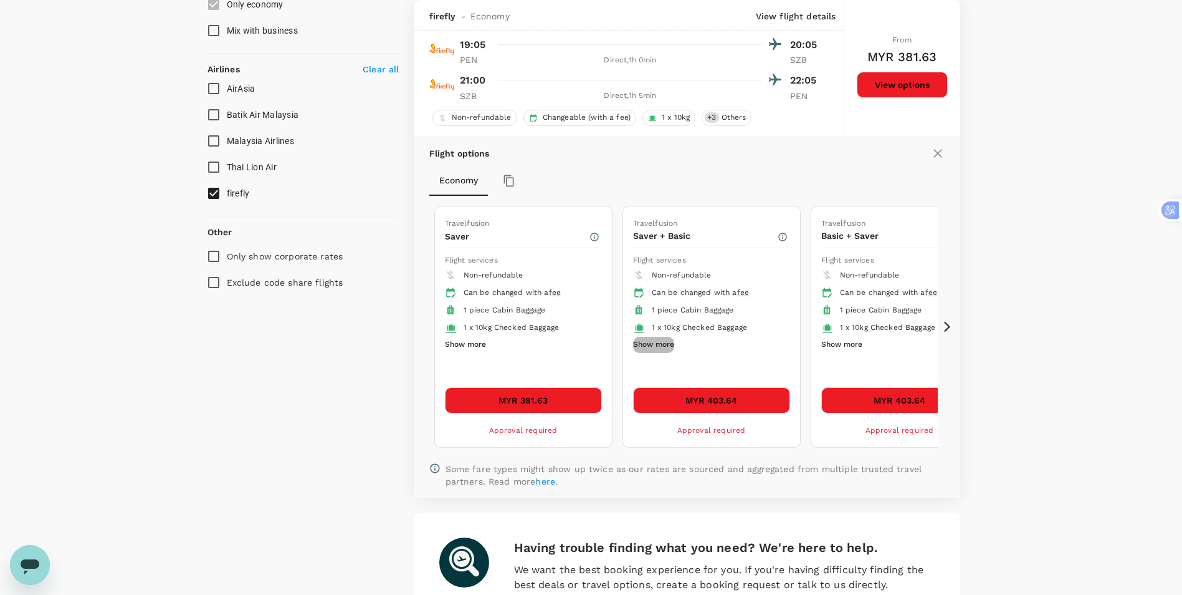
click at [662, 343] on button "Show more" at bounding box center [653, 345] width 41 height 16
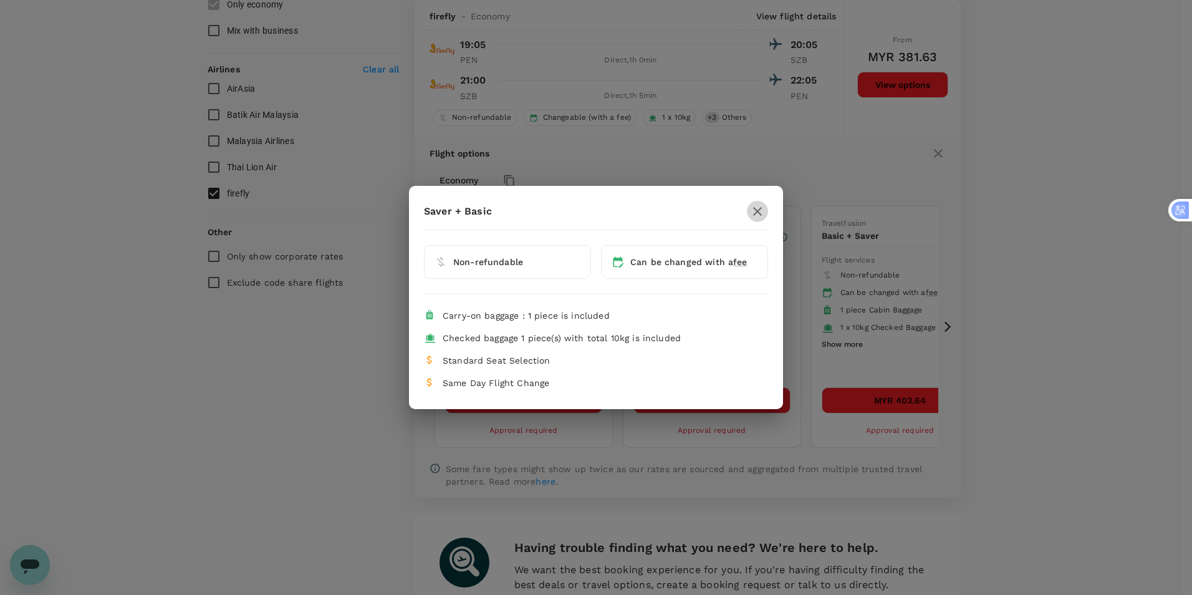
click at [757, 209] on icon "button" at bounding box center [757, 211] width 15 height 15
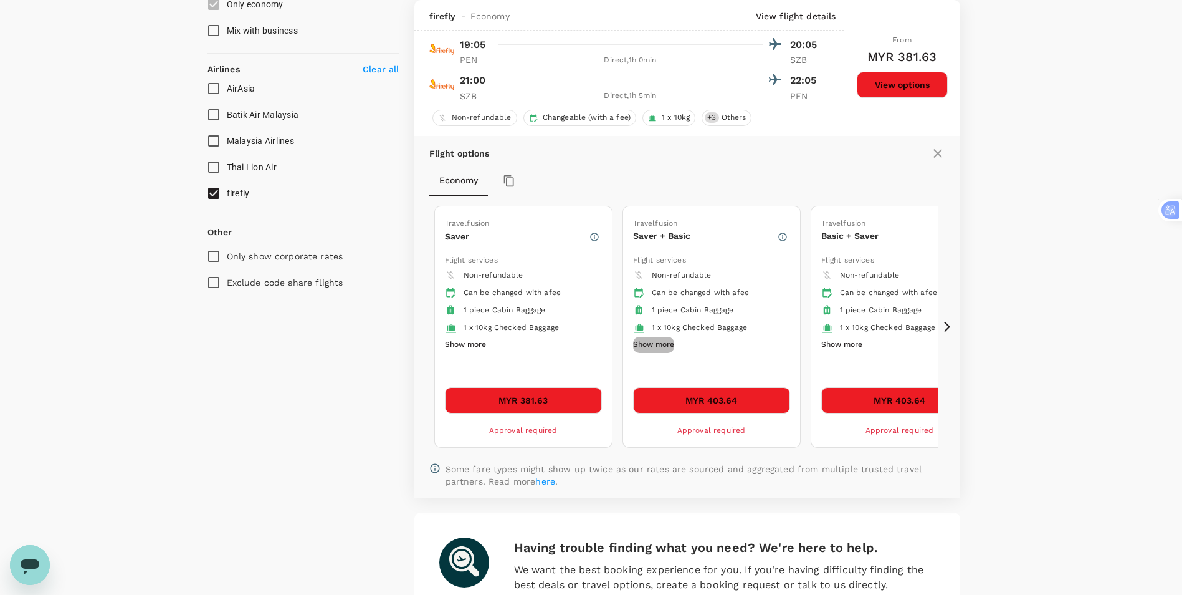
click at [644, 343] on button "Show more" at bounding box center [653, 345] width 41 height 16
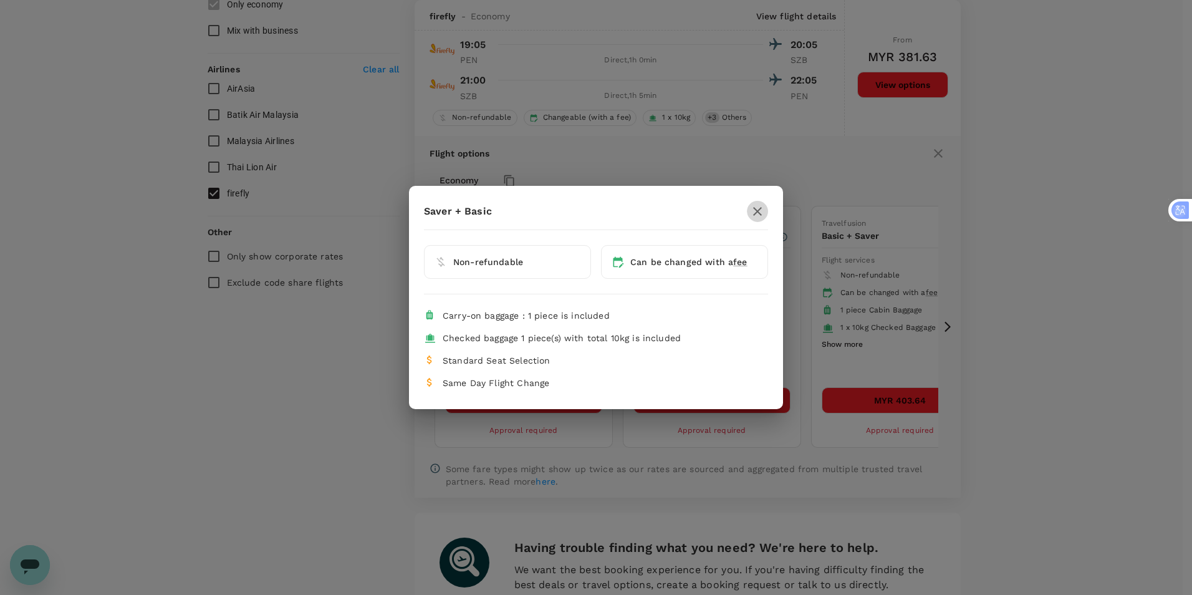
click at [754, 212] on icon "button" at bounding box center [757, 211] width 15 height 15
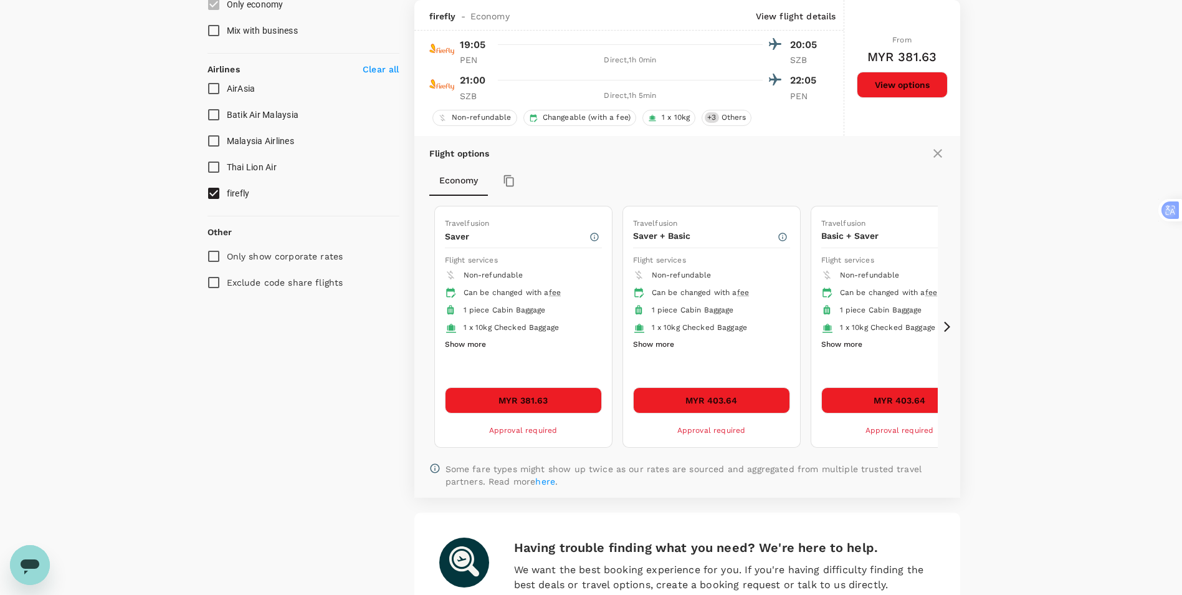
click at [474, 347] on button "Show more" at bounding box center [465, 345] width 41 height 16
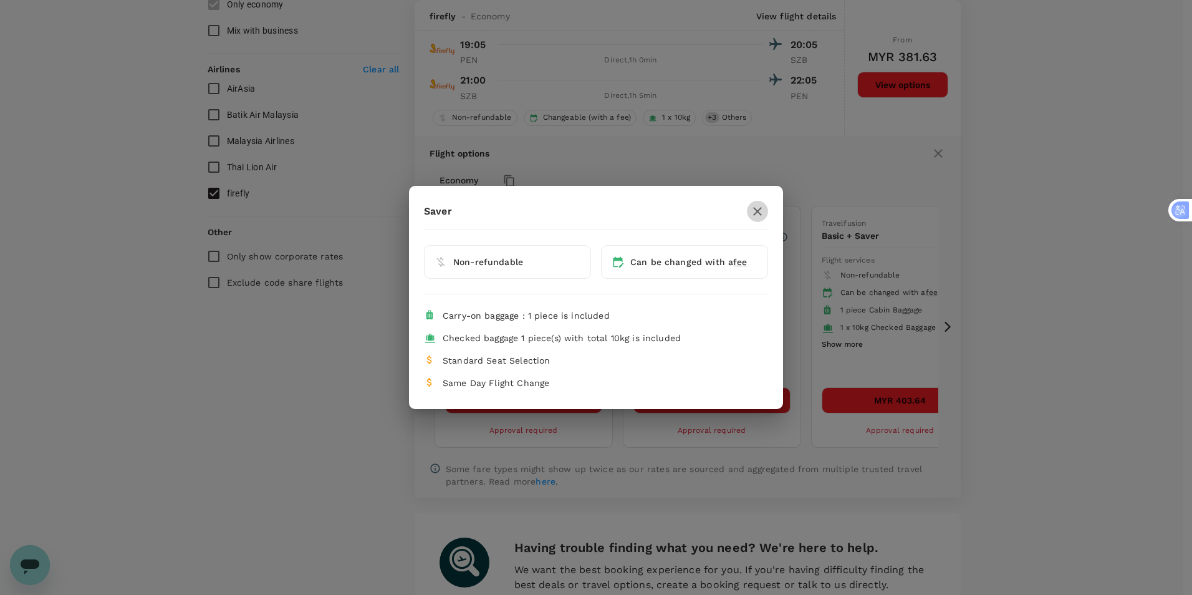
click at [758, 213] on icon "button" at bounding box center [757, 211] width 15 height 15
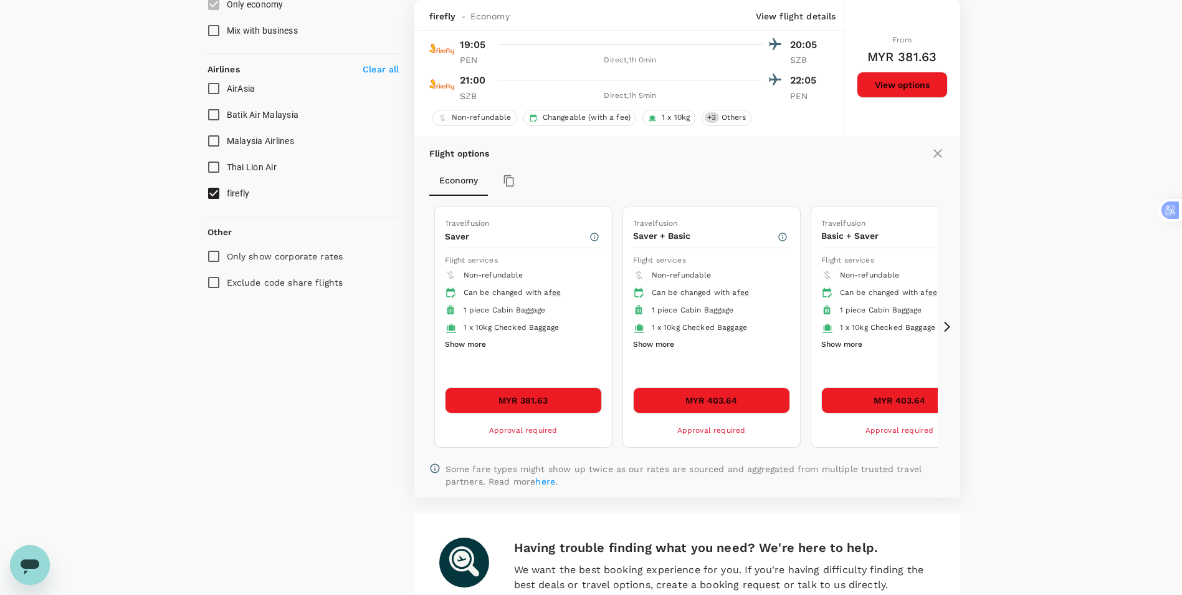
click at [570, 402] on button "MYR 381.63" at bounding box center [523, 400] width 157 height 26
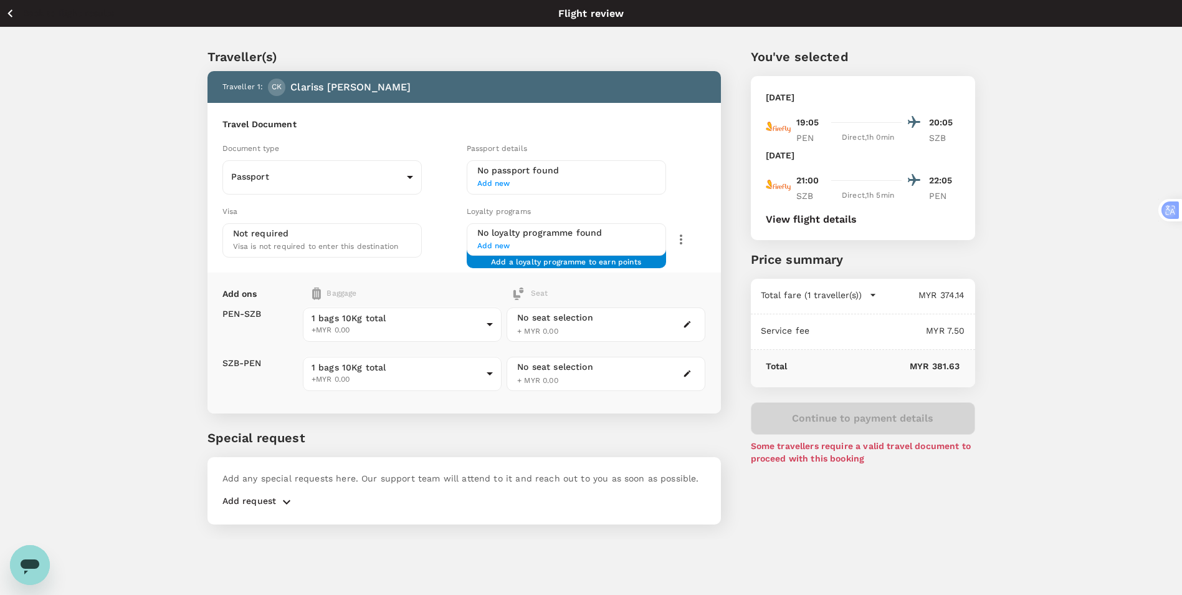
click at [499, 246] on span "Add new" at bounding box center [566, 246] width 178 height 12
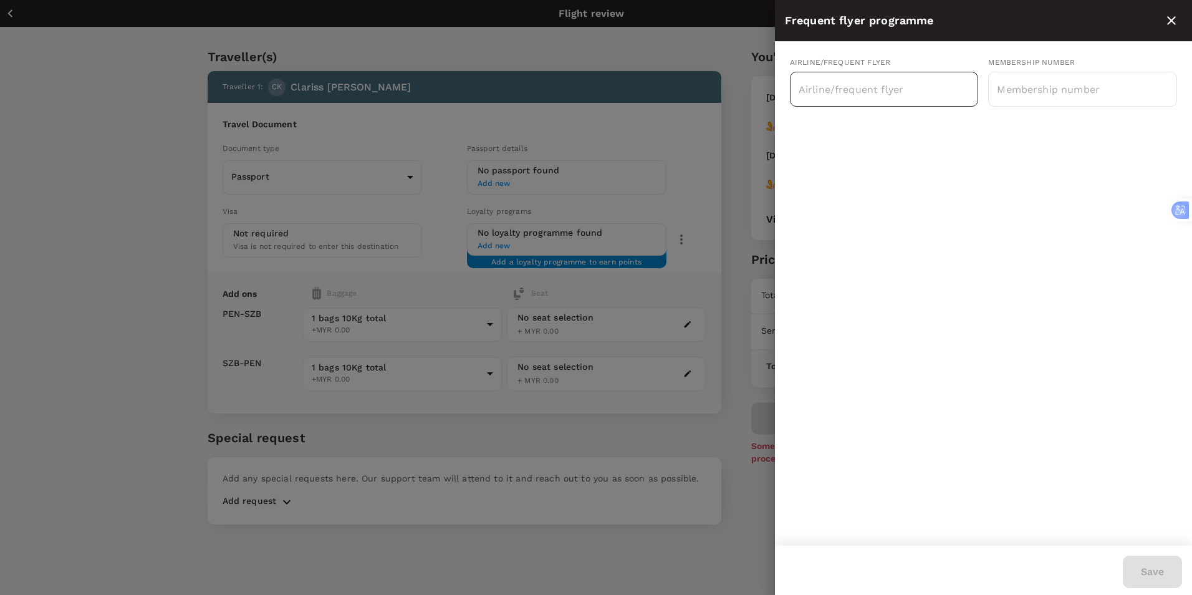
click at [813, 91] on input "text" at bounding box center [874, 89] width 159 height 24
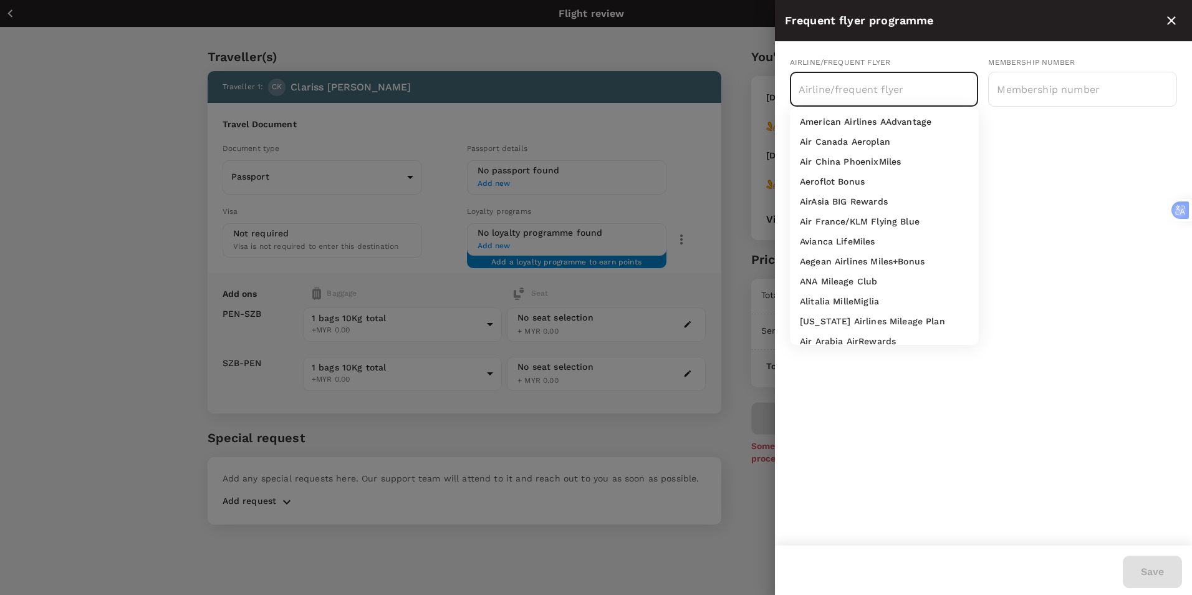
click at [863, 204] on p "AirAsia BIG Rewards" at bounding box center [844, 201] width 88 height 12
type input "AirAsia BIG Rewards"
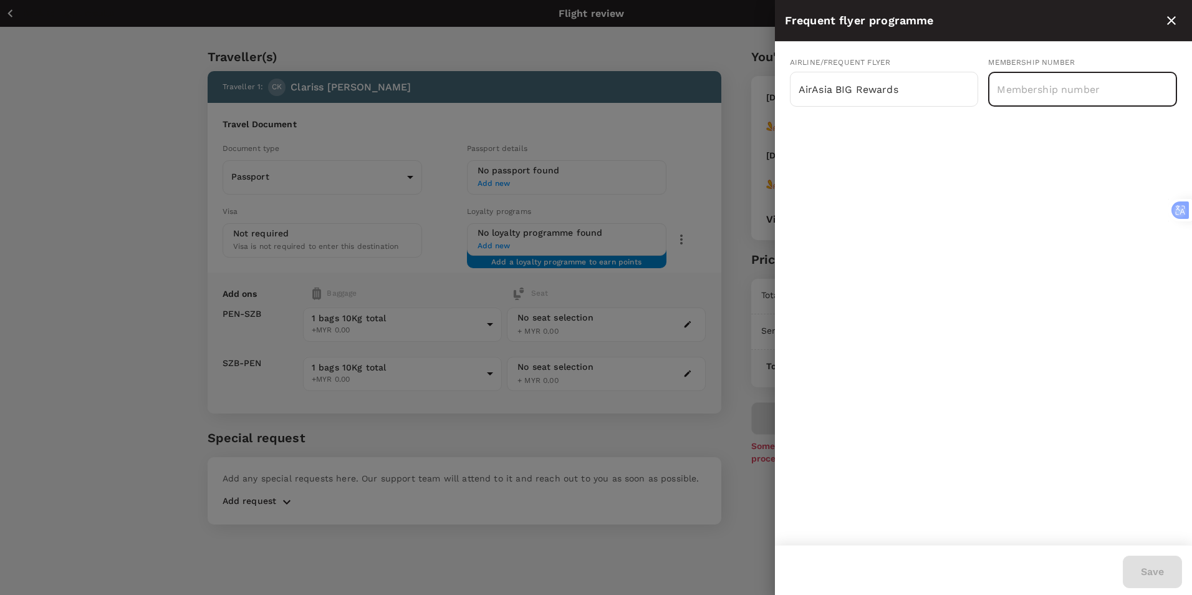
click at [1076, 85] on input "text" at bounding box center [1082, 89] width 189 height 31
type input "1330047191"
click at [1018, 227] on div "Airline/Frequent Flyer AirAsia BIG Rewards ​ Membership number 1330047191 ​" at bounding box center [983, 293] width 417 height 503
click at [1157, 572] on button "Save" at bounding box center [1151, 571] width 59 height 32
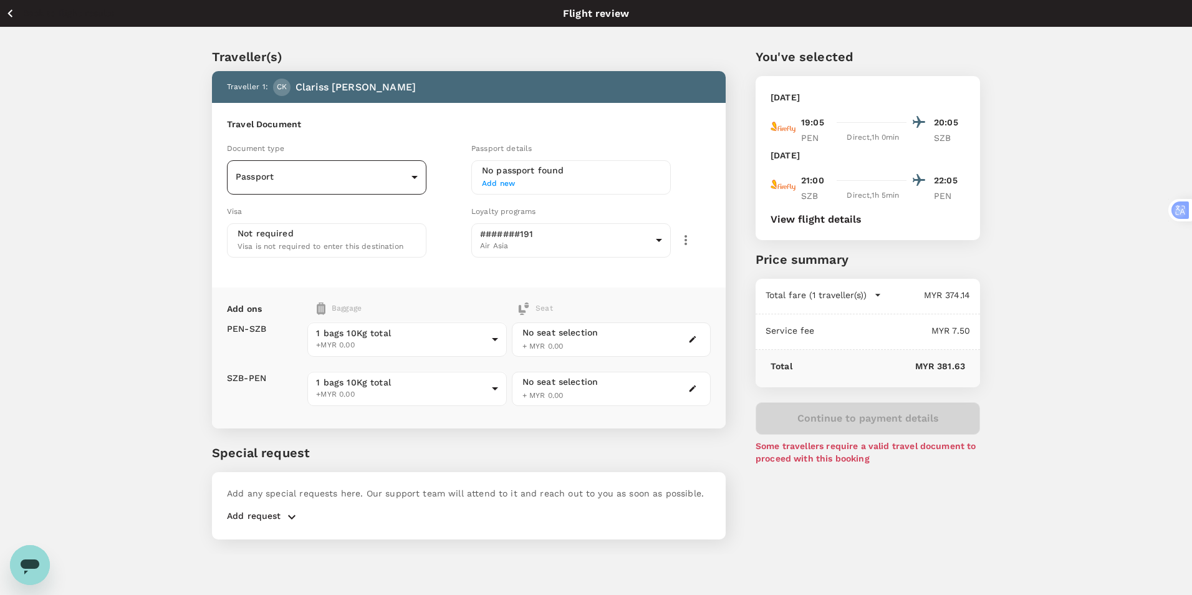
click at [361, 170] on body "Back to flight results Flight review Traveller(s) Traveller 1 : CK [PERSON_NAME…" at bounding box center [596, 314] width 1192 height 628
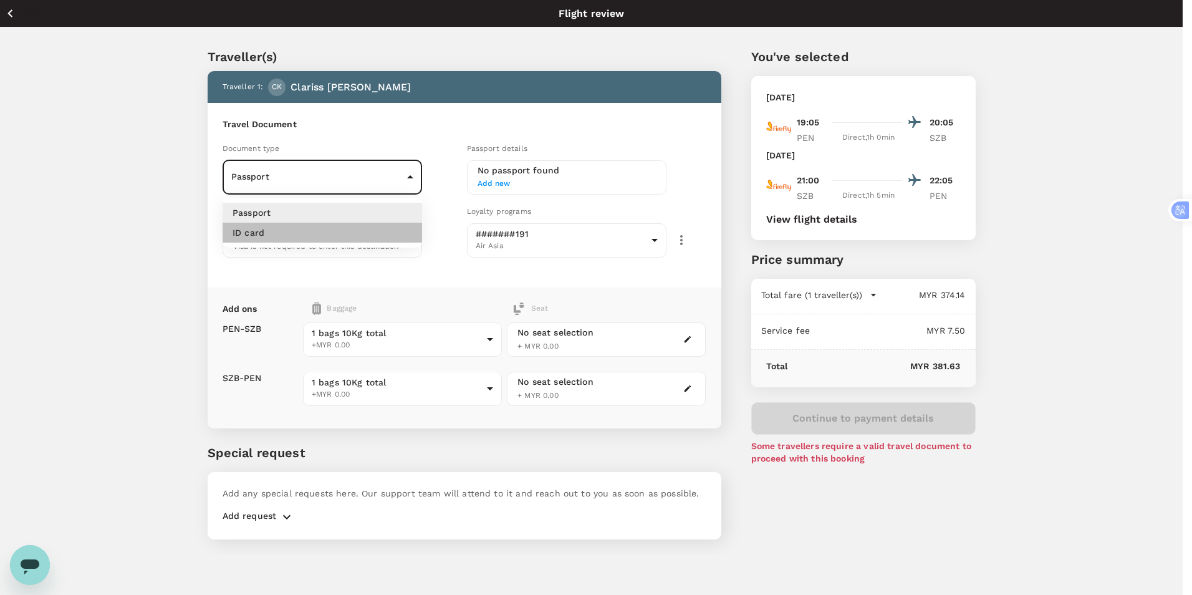
click at [338, 234] on li "ID card" at bounding box center [321, 232] width 199 height 20
type input "Id card"
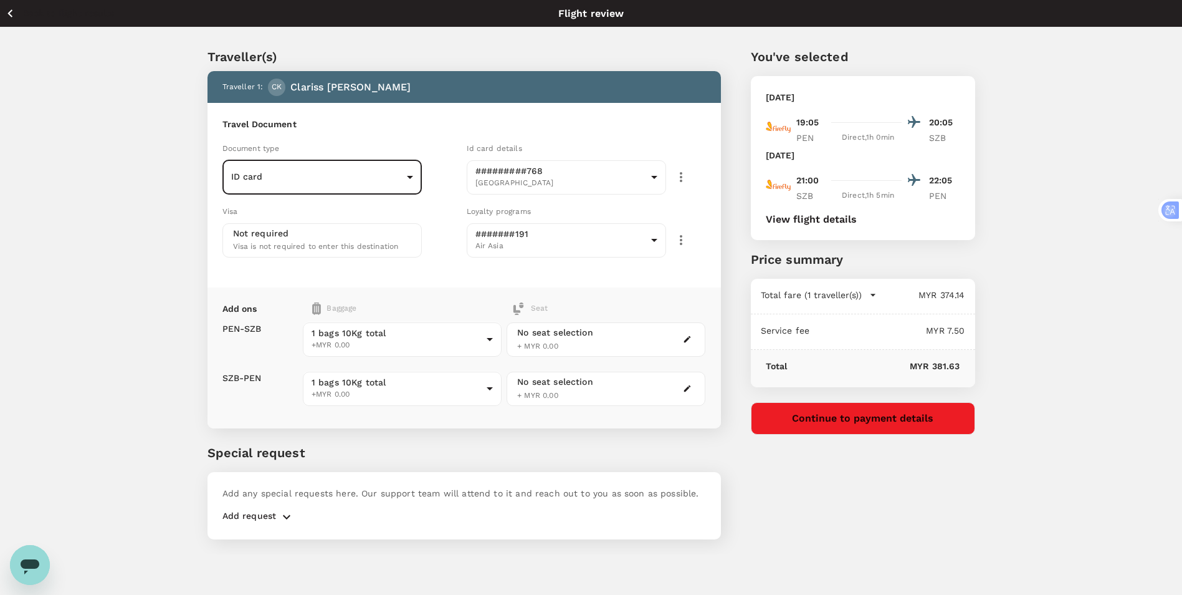
click at [785, 413] on button "Continue to payment details" at bounding box center [863, 418] width 224 height 32
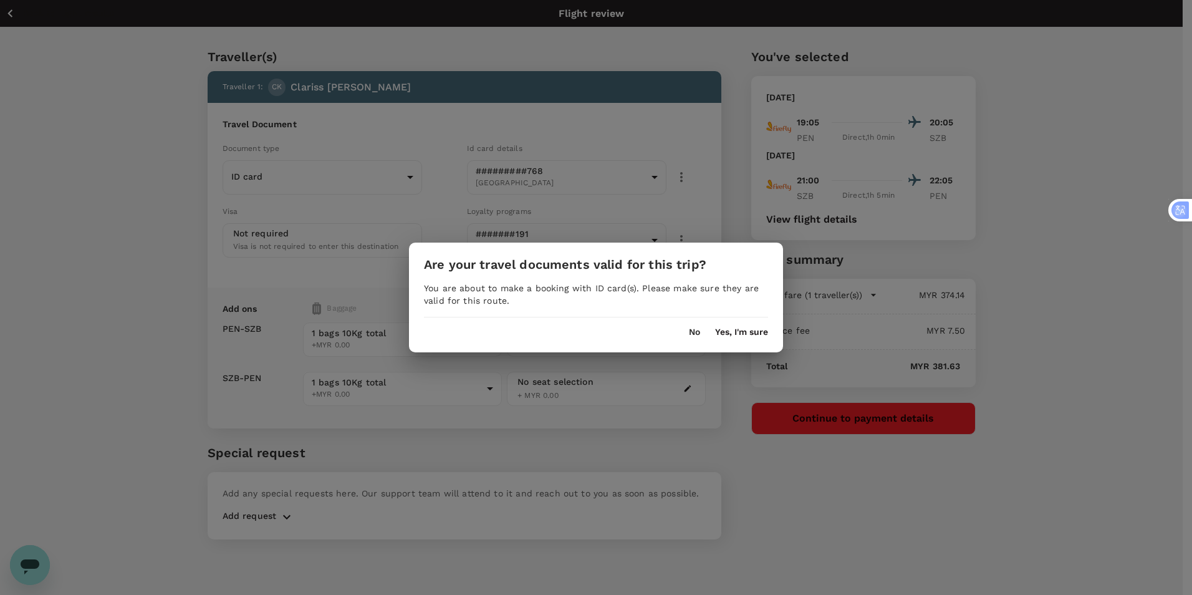
click at [731, 333] on button "Yes, I'm sure" at bounding box center [741, 332] width 53 height 10
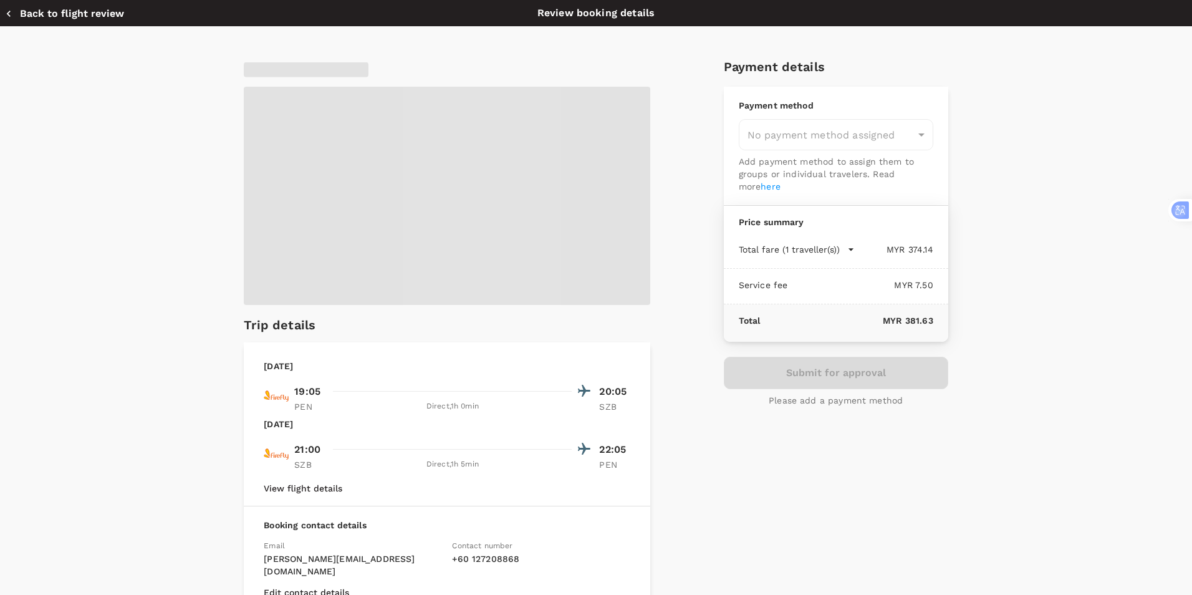
type input "9f7f1804-cf76-43be-af6d-b0ef394766be"
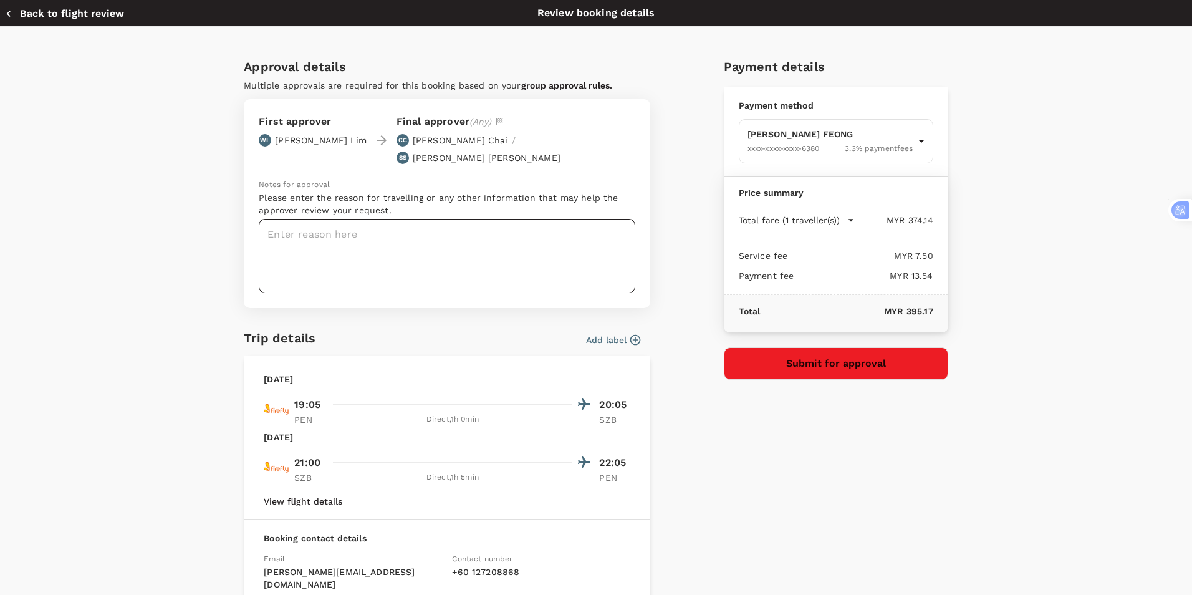
click at [426, 227] on textarea at bounding box center [447, 256] width 376 height 74
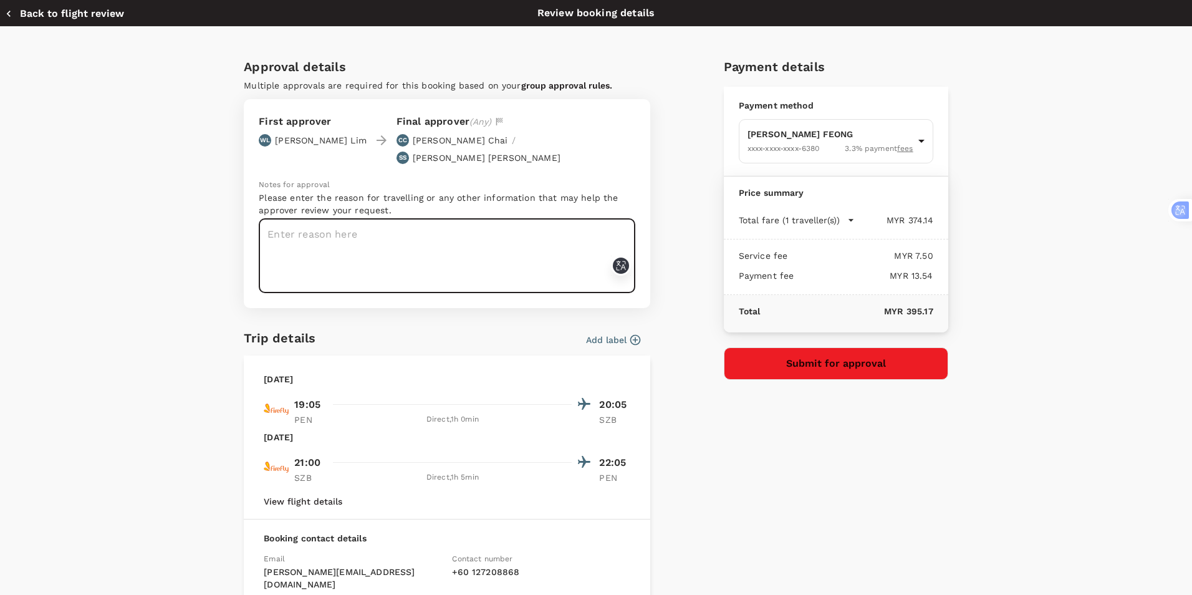
paste textarea "2025 Q4 Cycle Meeting"
type textarea "2025 Q4 Cycle Meeting"
click at [763, 366] on button "Submit for approval" at bounding box center [836, 363] width 224 height 32
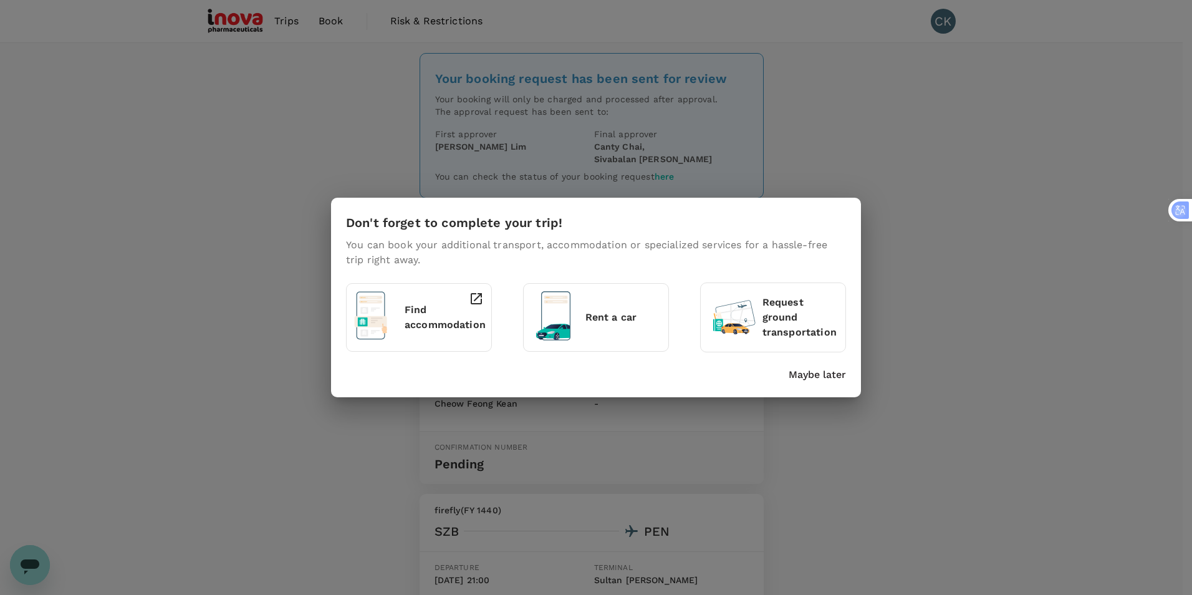
click at [820, 373] on p "Maybe later" at bounding box center [816, 374] width 57 height 15
